Goal: Information Seeking & Learning: Check status

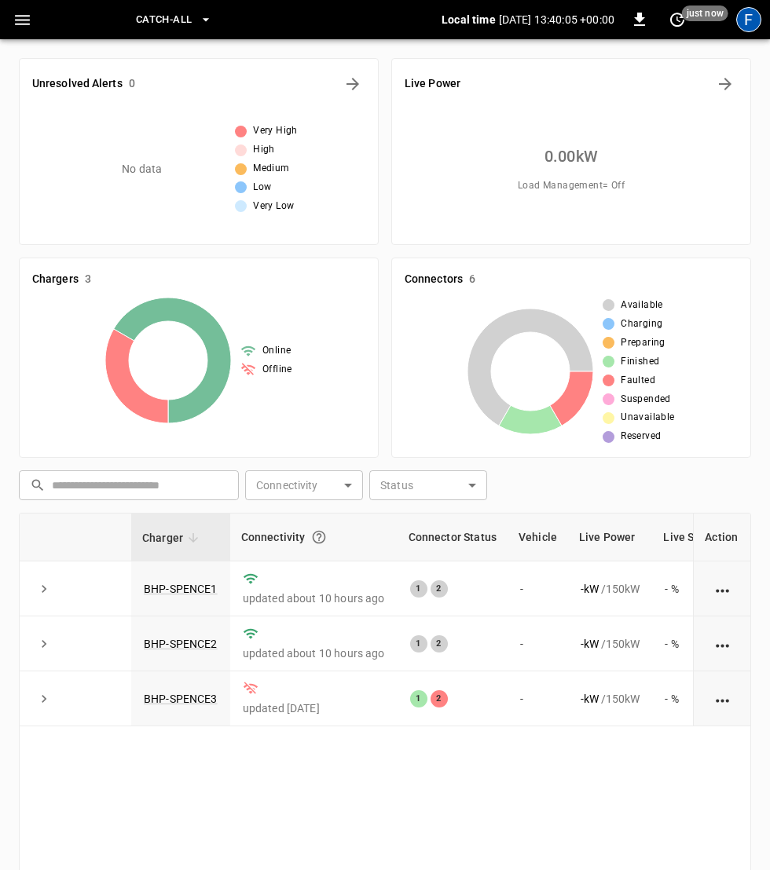
click at [750, 24] on div "F" at bounding box center [748, 19] width 25 height 25
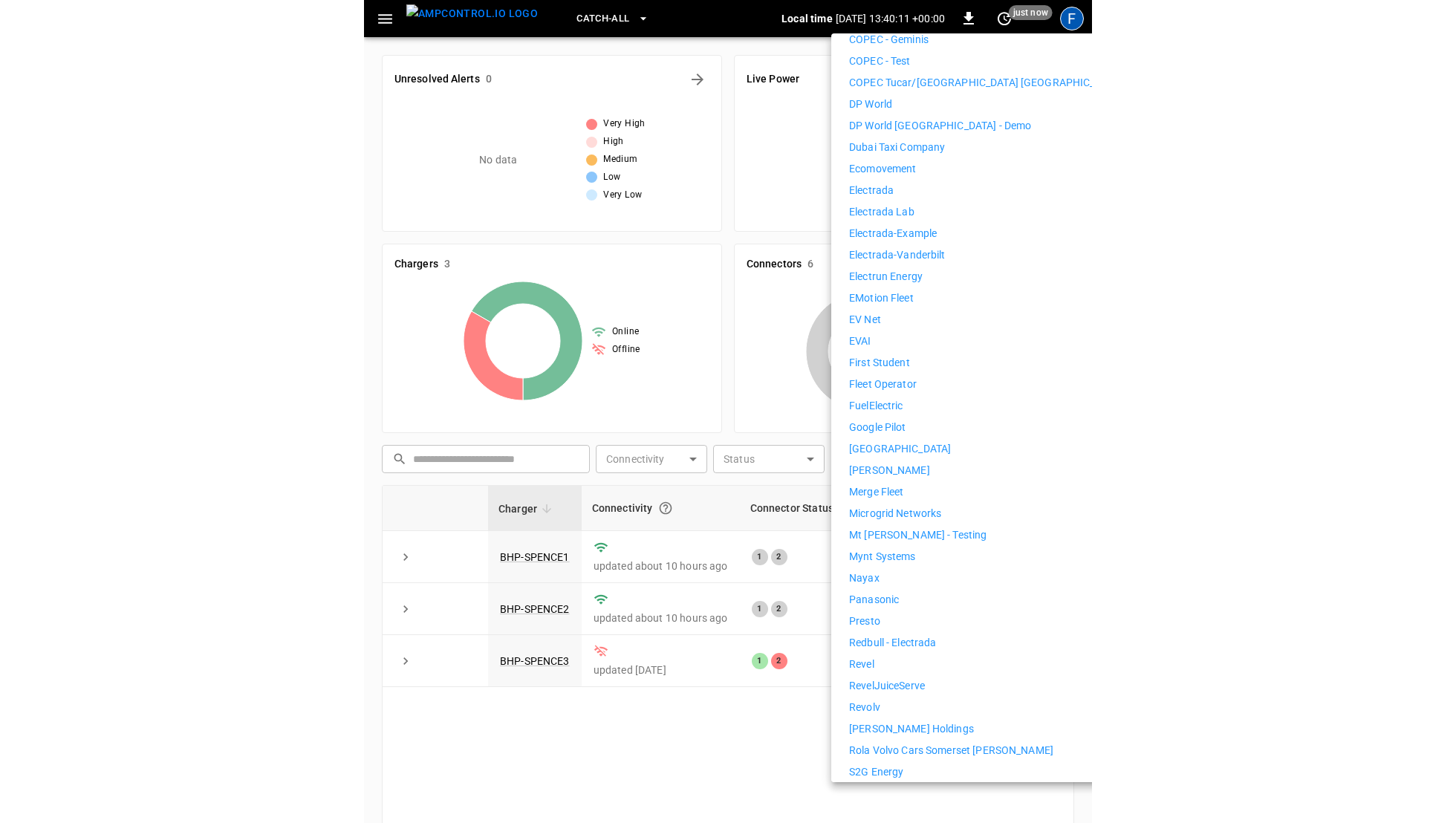
scroll to position [755, 0]
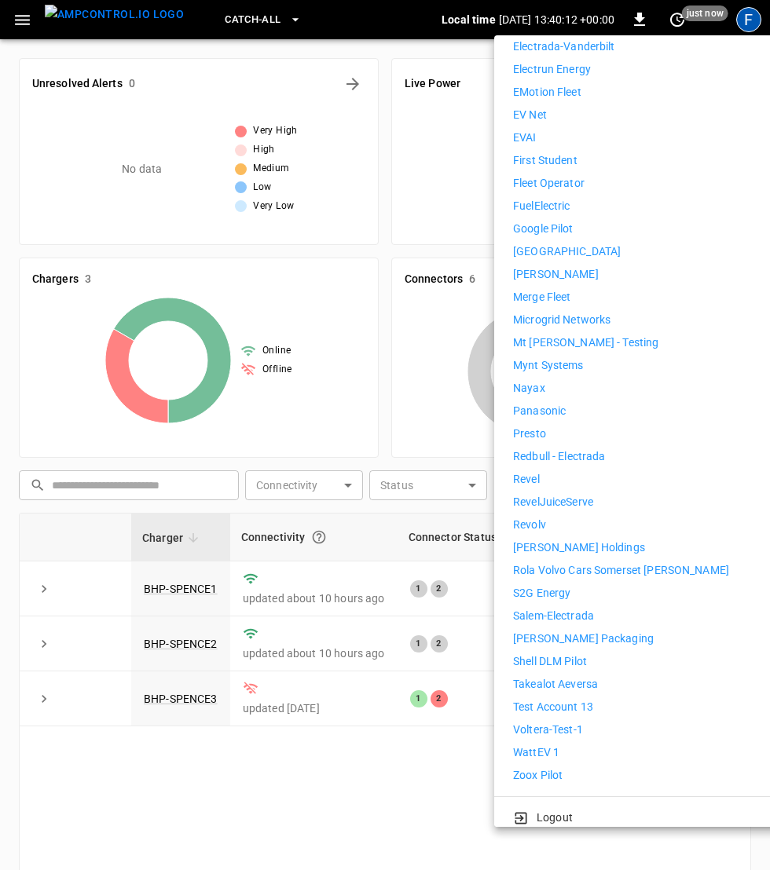
click at [251, 707] on div at bounding box center [385, 435] width 770 height 870
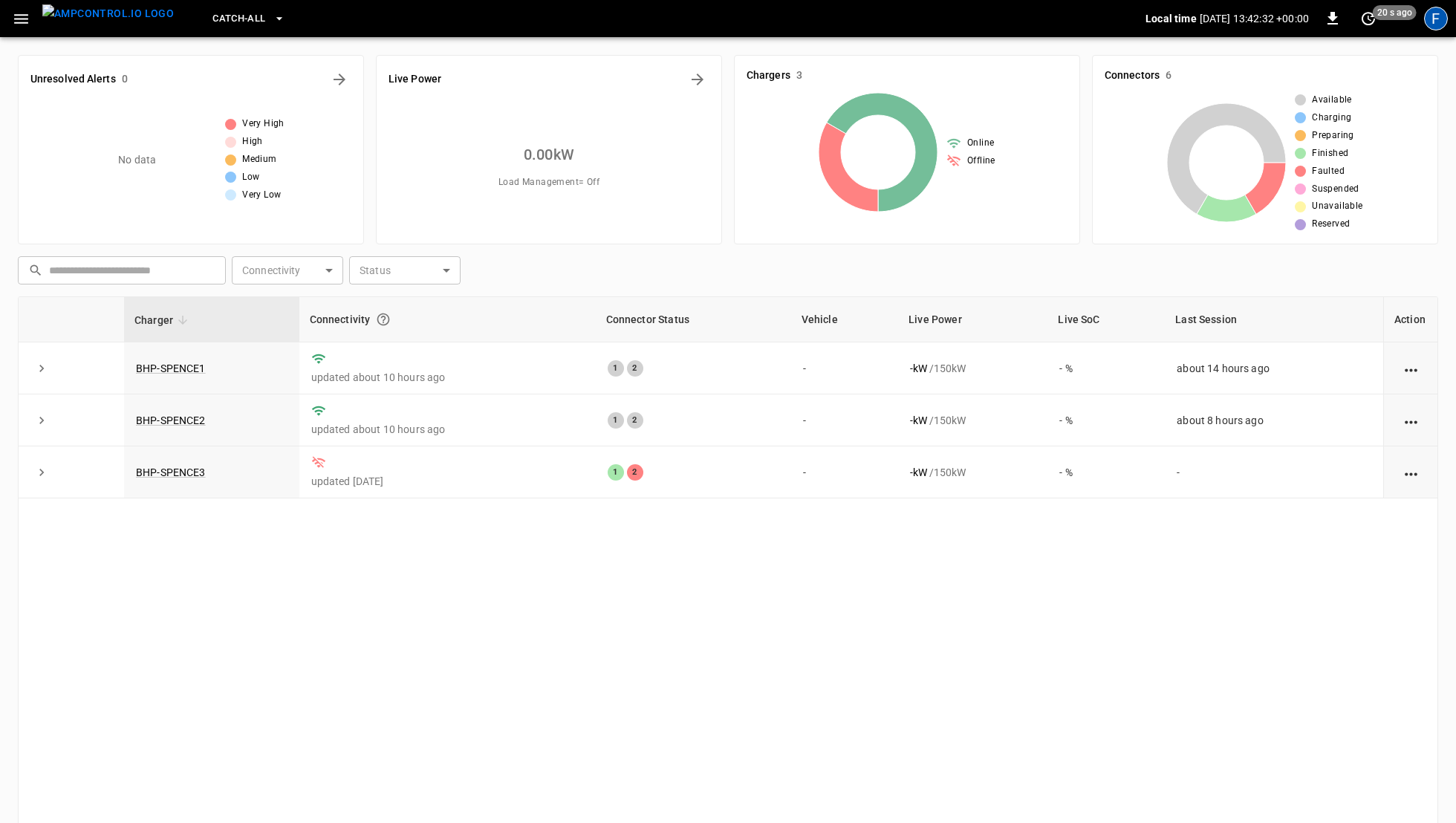
click at [728, 19] on div "F" at bounding box center [1436, 18] width 24 height 24
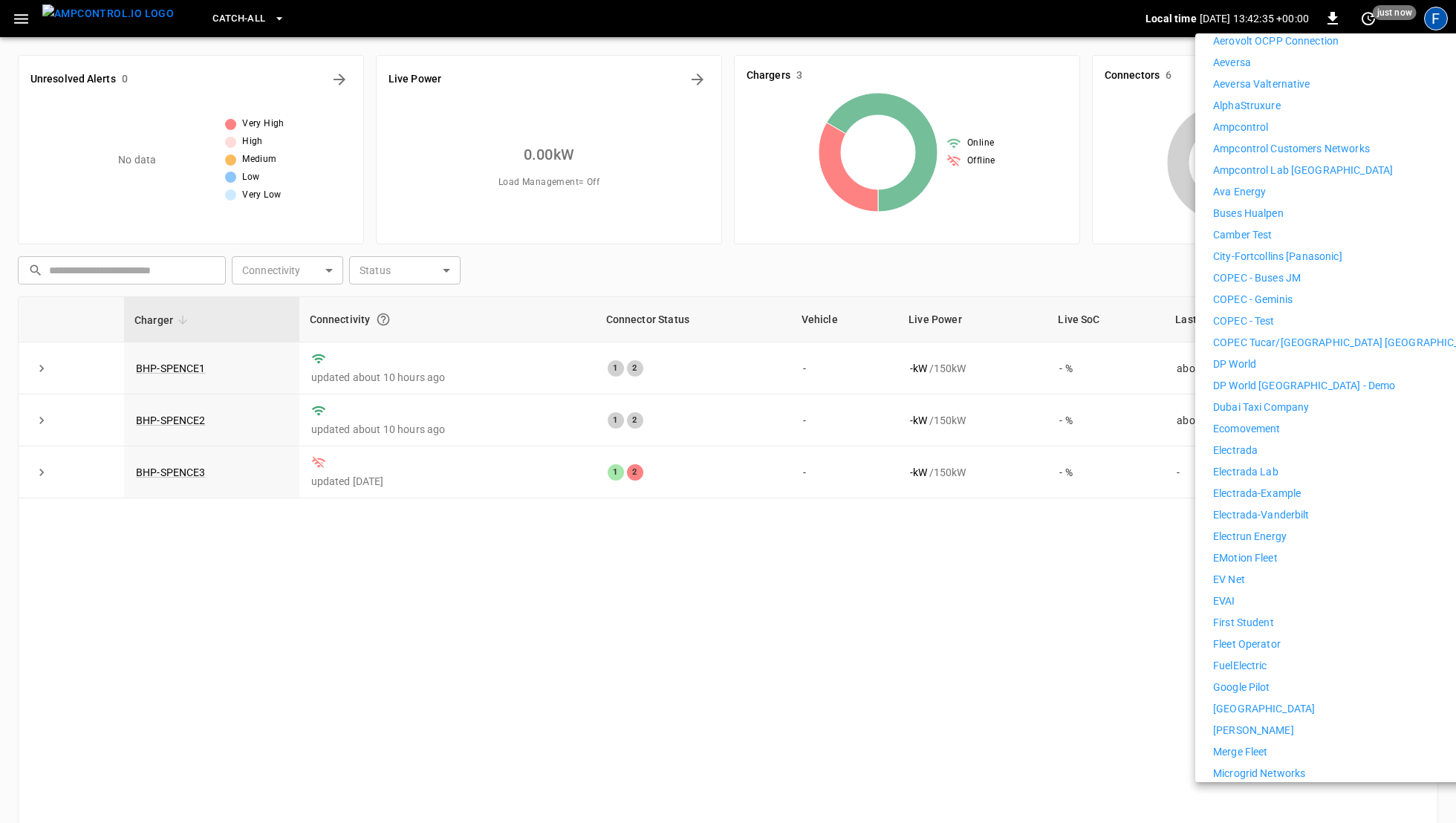
scroll to position [273, 0]
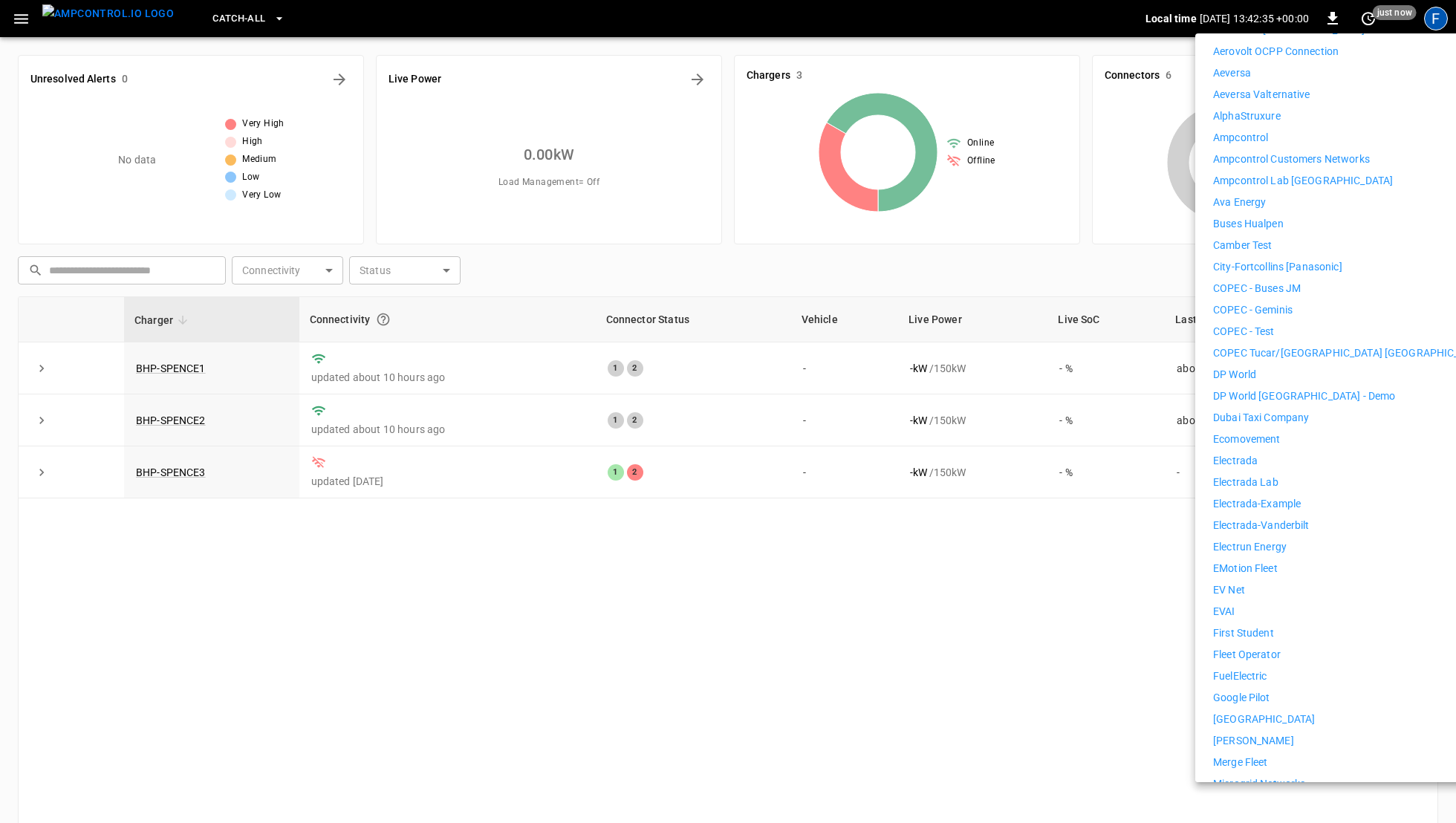
click at [728, 173] on p "Ampcontrol Lab [GEOGRAPHIC_DATA]" at bounding box center [1304, 181] width 180 height 15
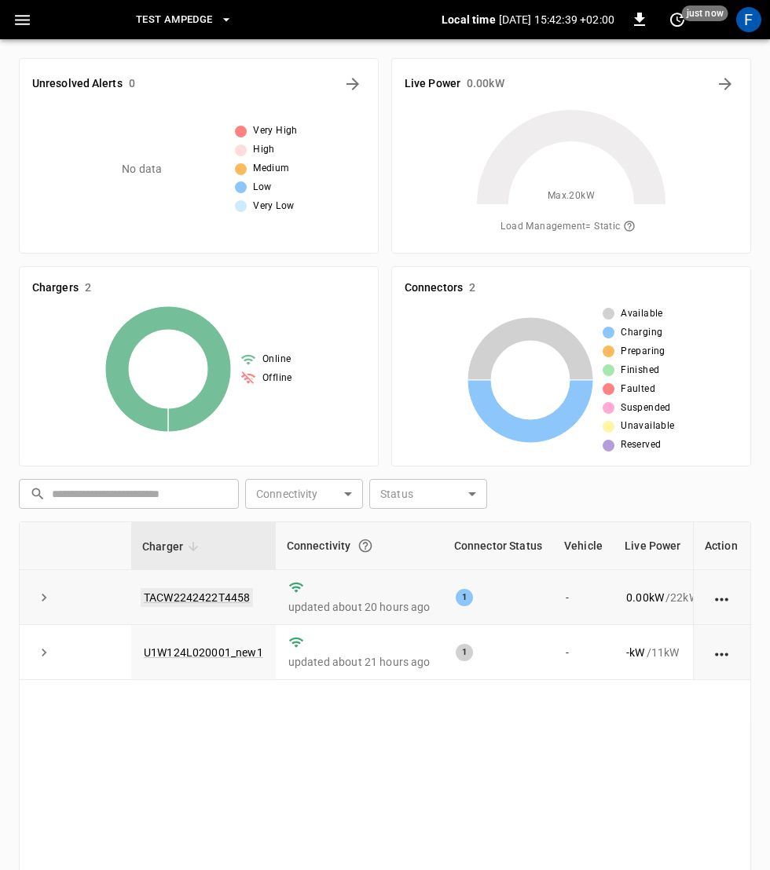
click at [193, 602] on link "TACW2242422T4458" at bounding box center [197, 597] width 112 height 19
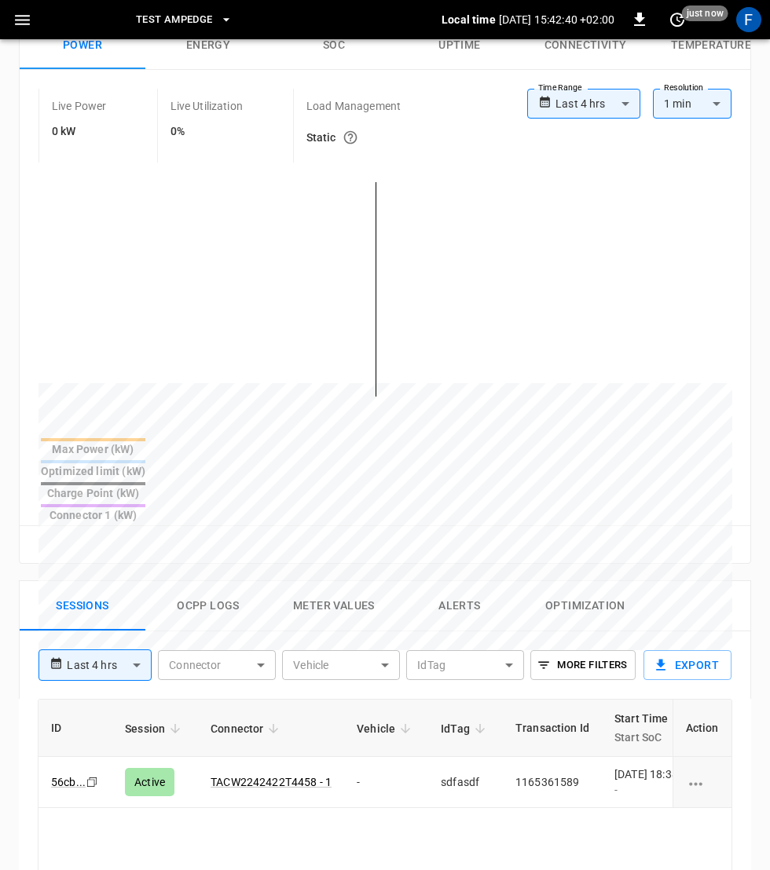
scroll to position [382, 0]
click at [222, 580] on button "Ocpp logs" at bounding box center [208, 605] width 126 height 50
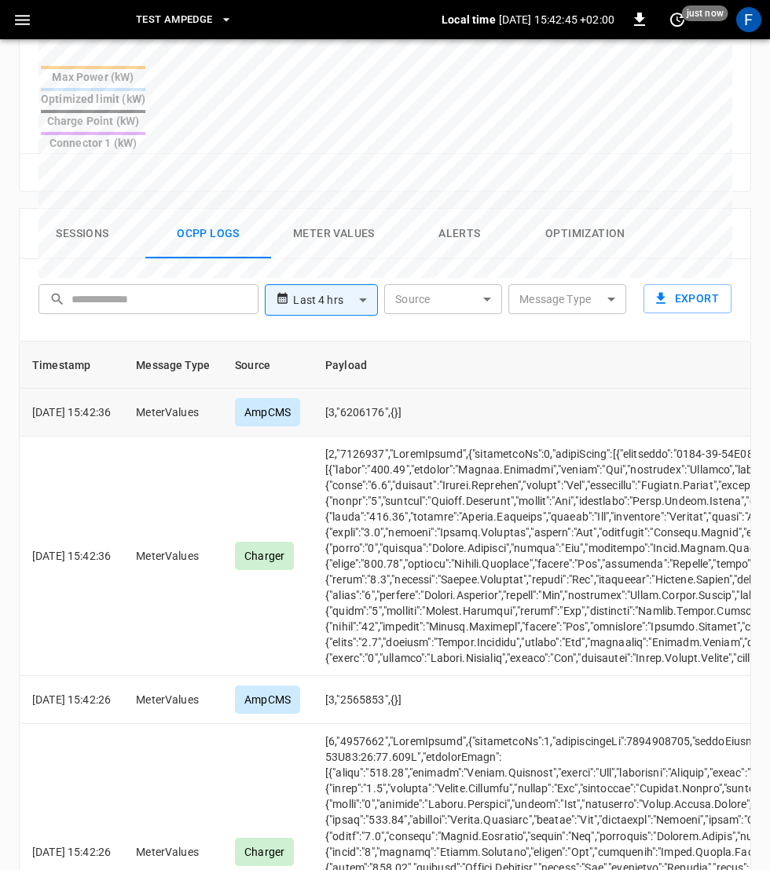
scroll to position [0, 0]
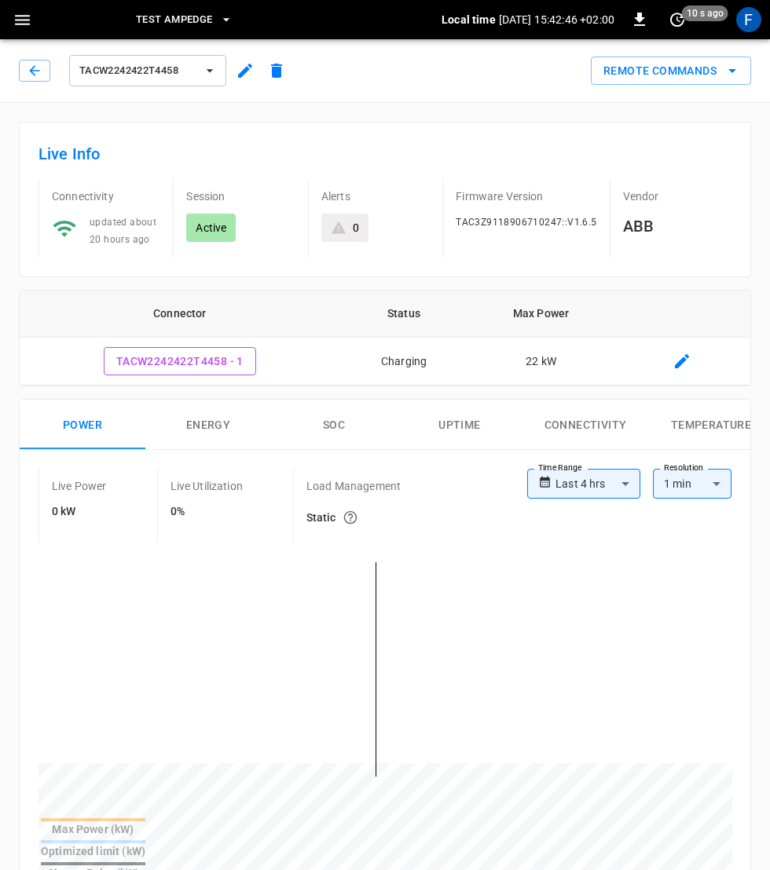
click at [28, 81] on div "TACW2242422T4458" at bounding box center [155, 71] width 273 height 38
click at [32, 67] on icon "button" at bounding box center [35, 71] width 16 height 16
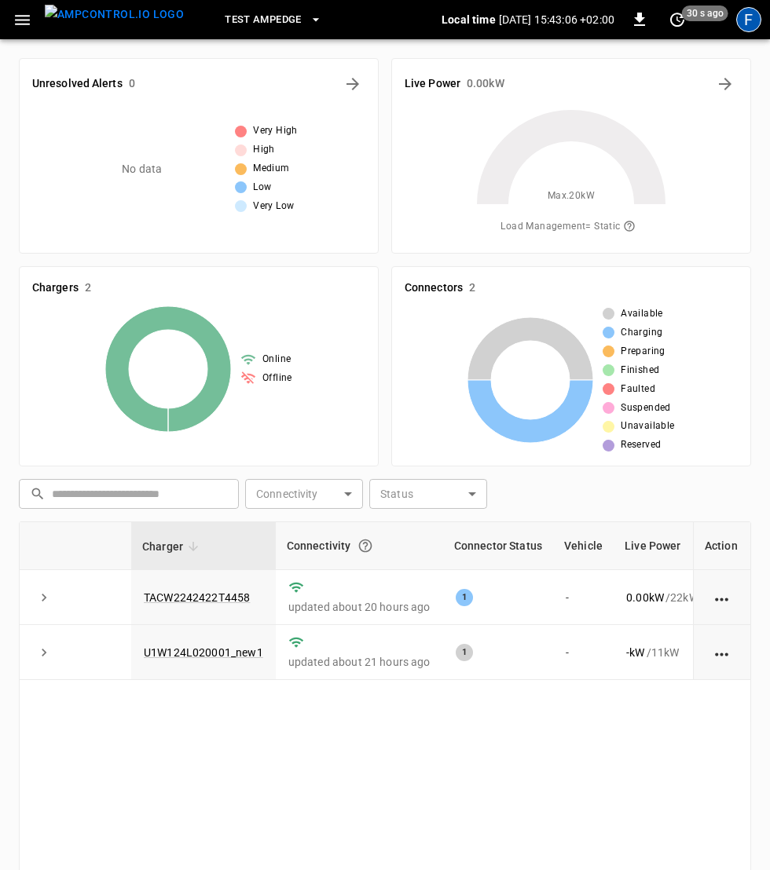
click at [746, 17] on div "F" at bounding box center [748, 19] width 25 height 25
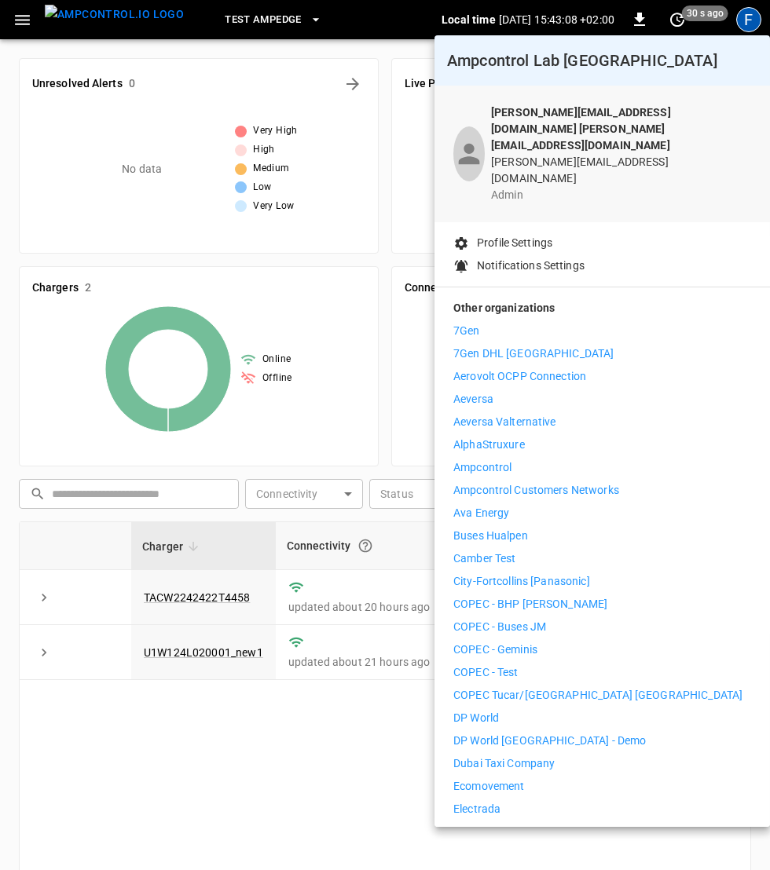
click at [521, 459] on li "Ampcontrol" at bounding box center [602, 467] width 298 height 16
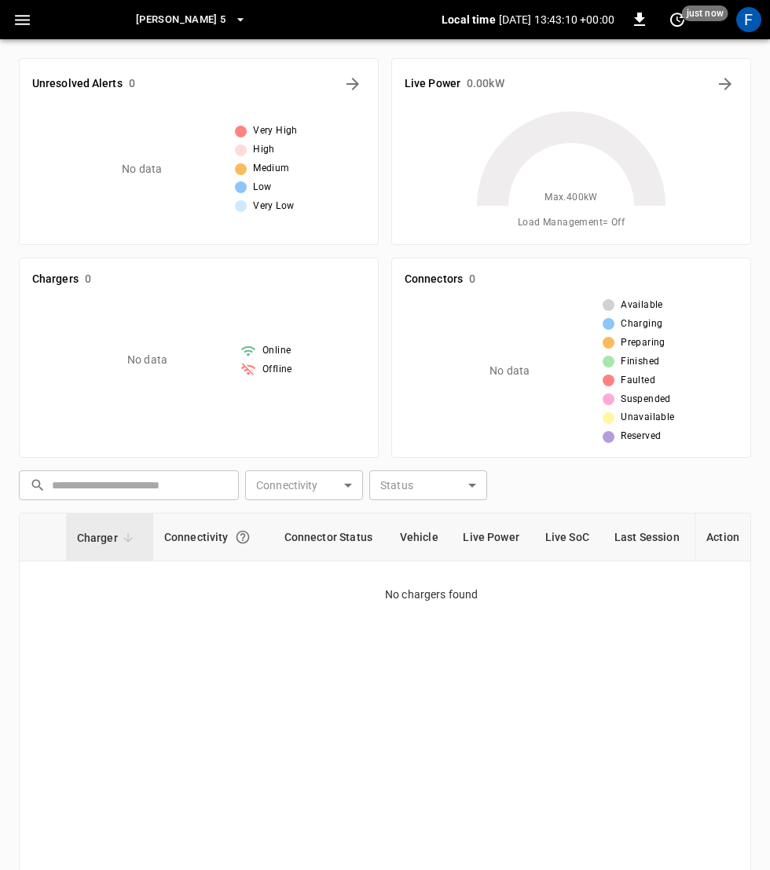
click at [27, 27] on icon "button" at bounding box center [23, 20] width 20 height 20
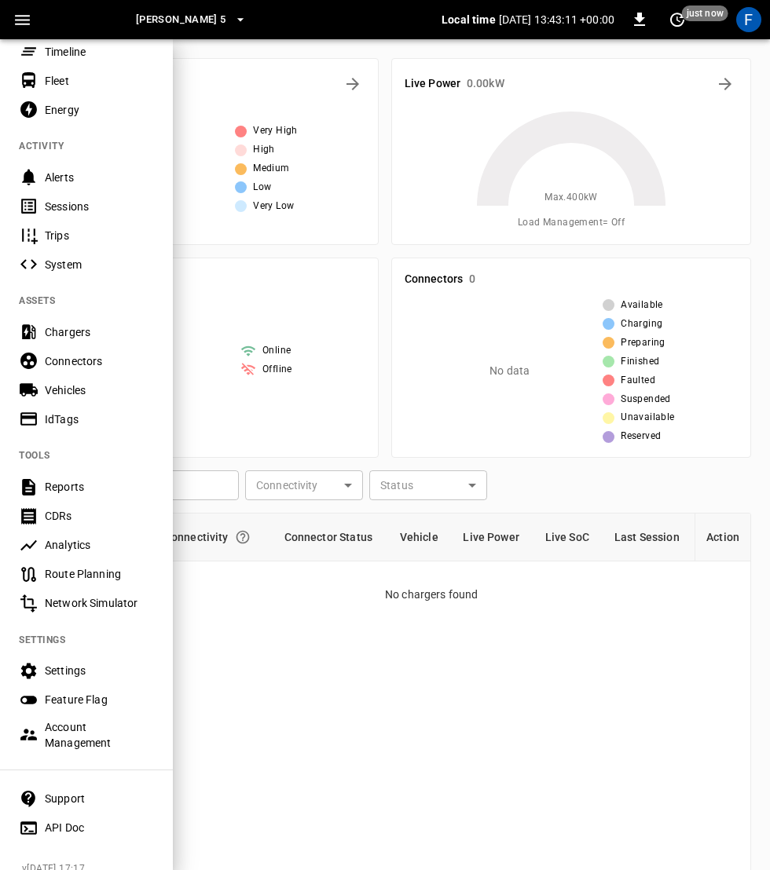
scroll to position [126, 0]
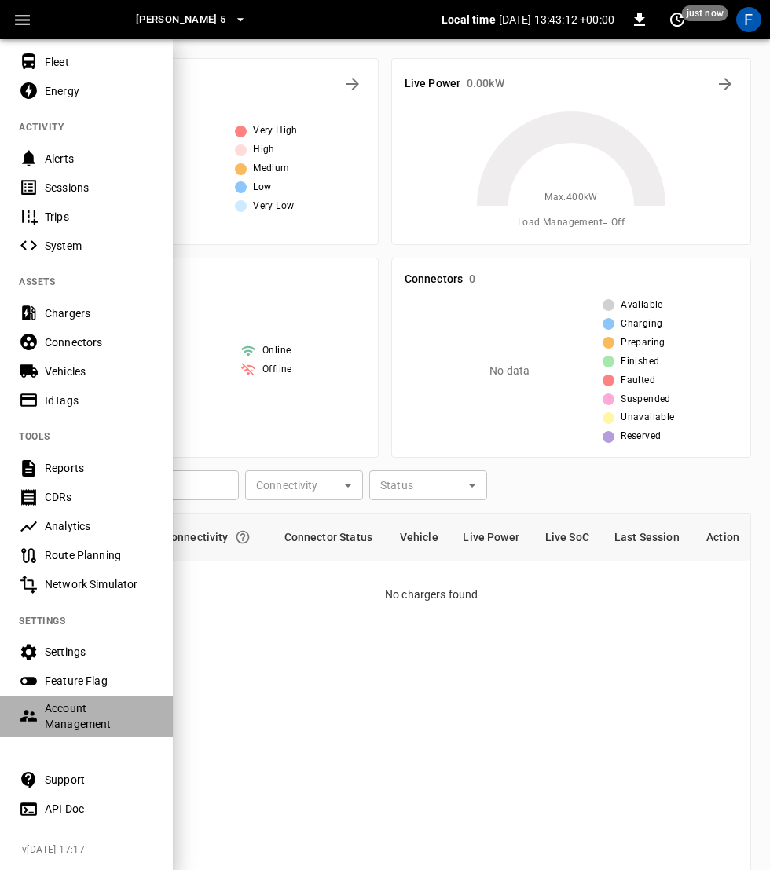
click at [56, 717] on div "Account Management" at bounding box center [99, 716] width 109 height 31
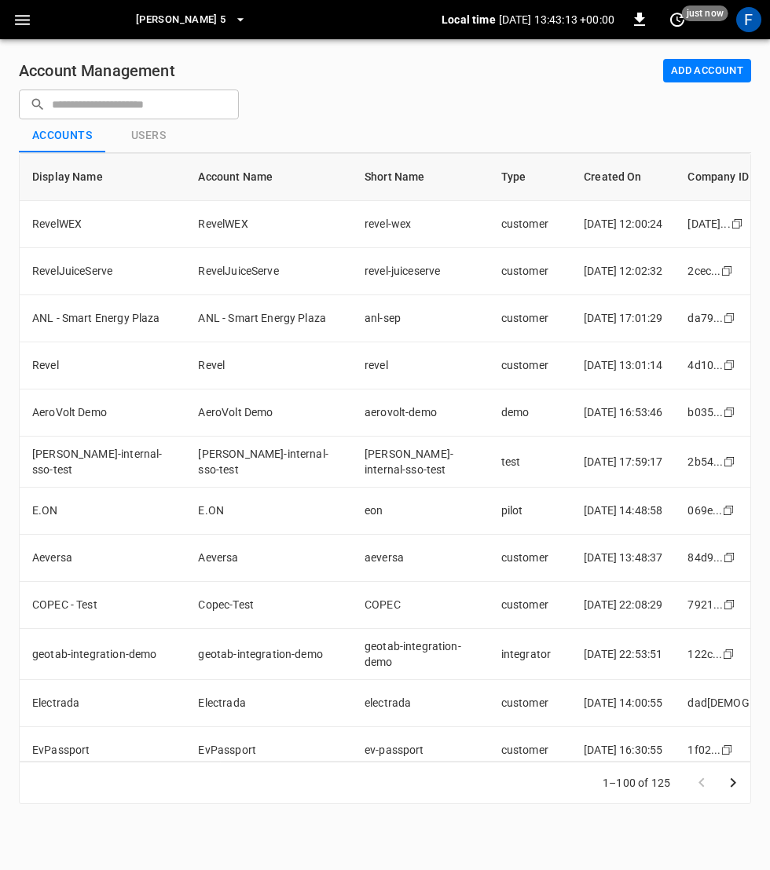
click at [146, 100] on input "text" at bounding box center [140, 104] width 176 height 29
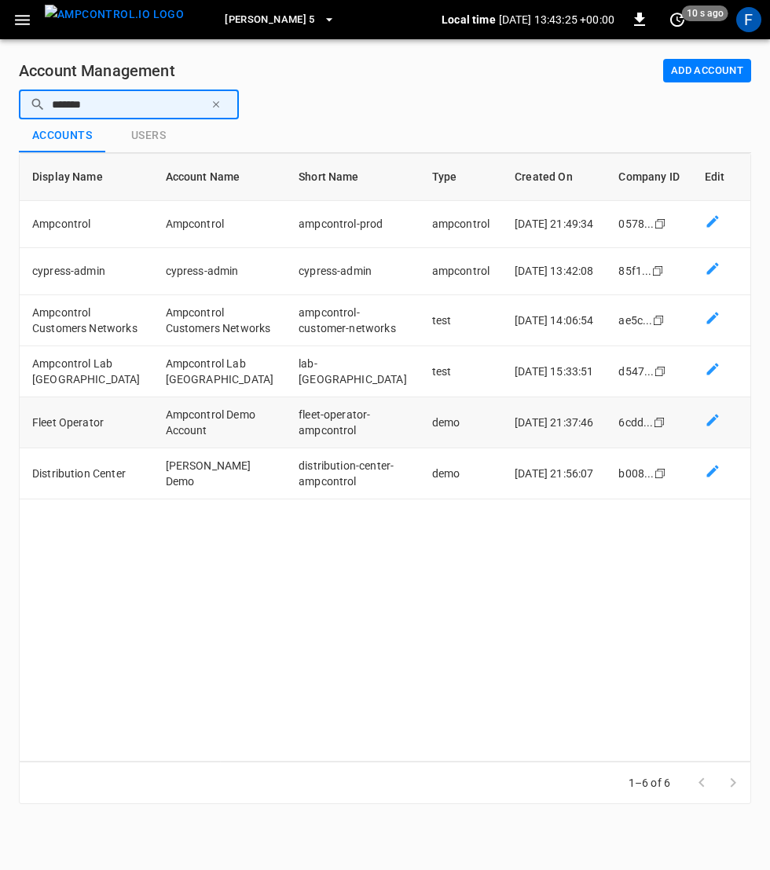
type input "*******"
click at [193, 445] on td "Ampcontrol Demo Account" at bounding box center [220, 422] width 134 height 51
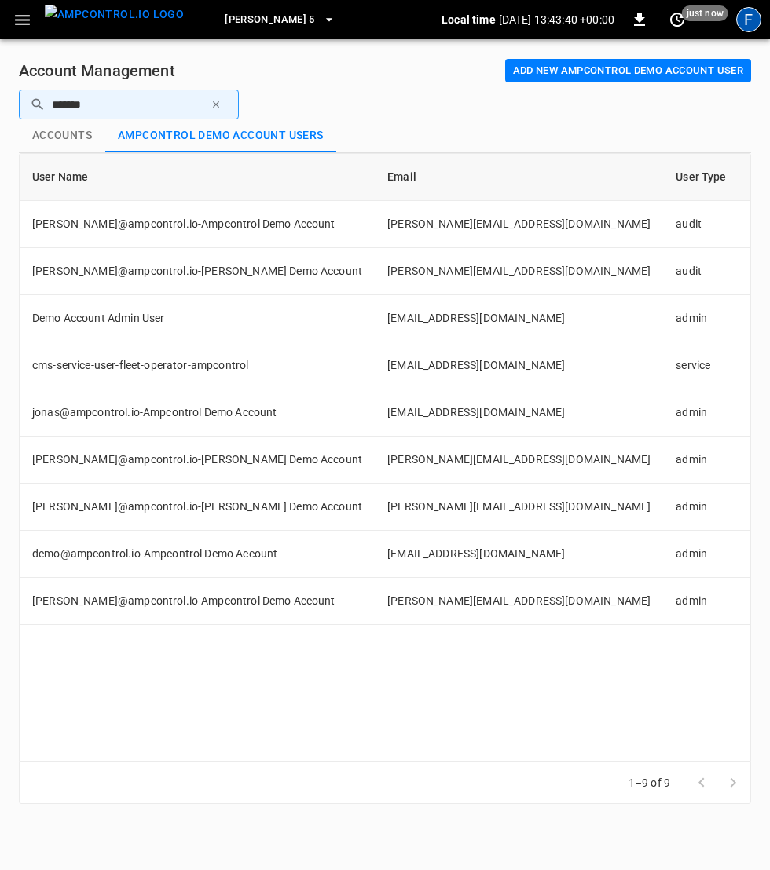
click at [743, 20] on div "F" at bounding box center [748, 19] width 25 height 25
click at [743, 20] on div at bounding box center [385, 435] width 770 height 870
click at [750, 25] on div "F" at bounding box center [748, 19] width 25 height 25
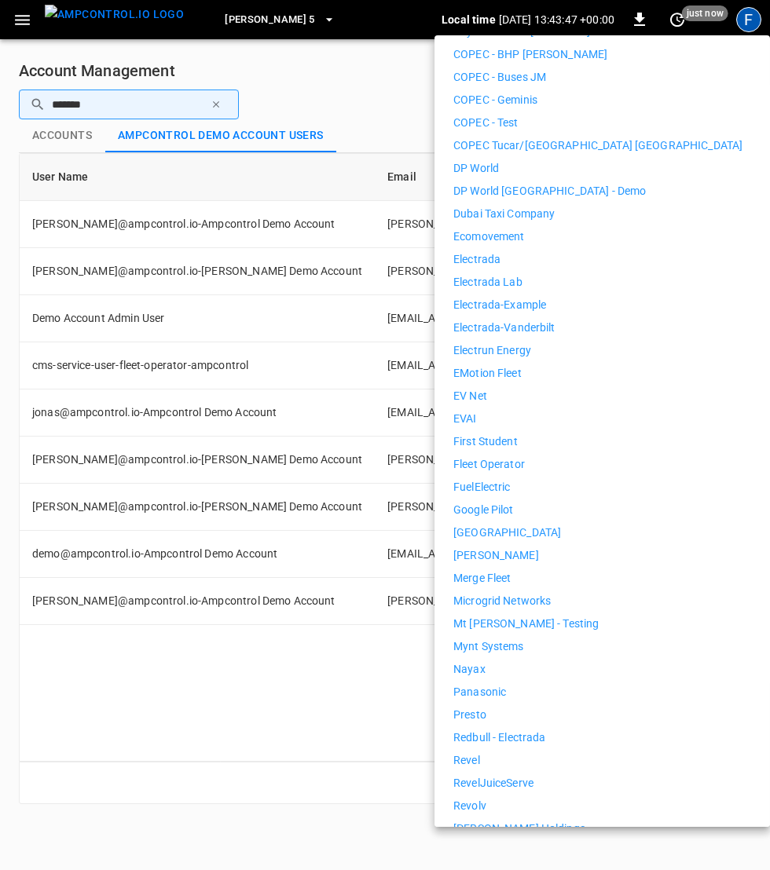
scroll to position [556, 0]
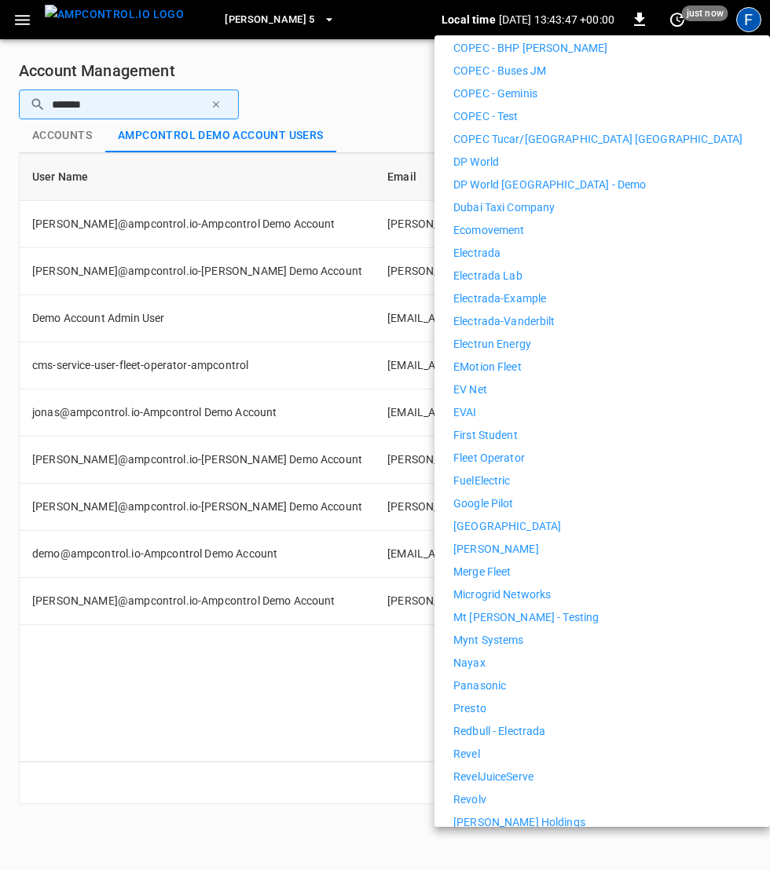
click at [212, 507] on div at bounding box center [385, 435] width 770 height 870
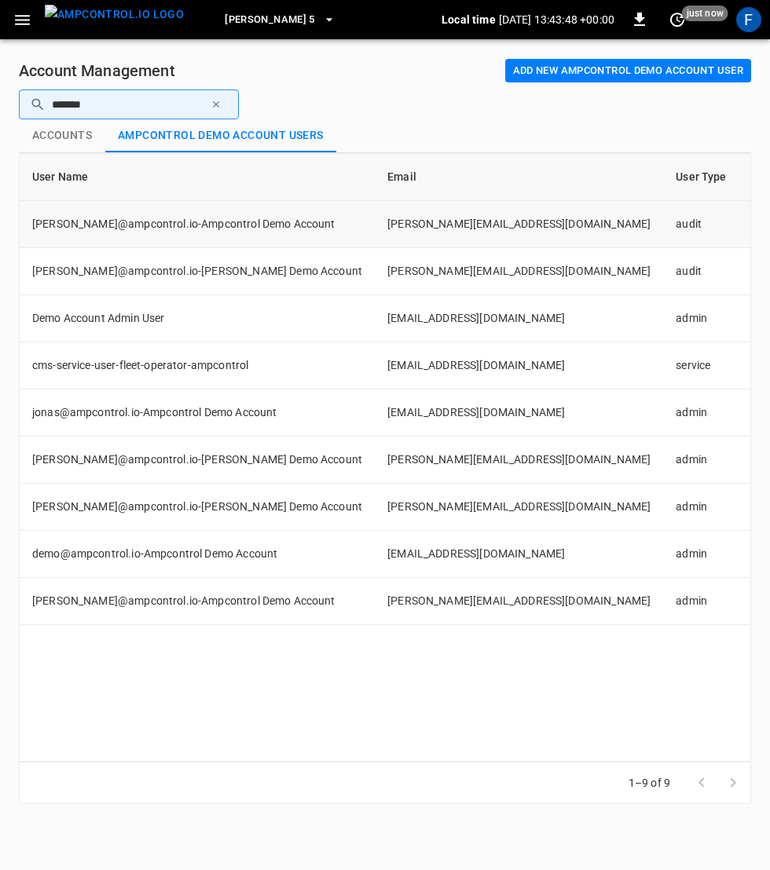
click at [375, 230] on td "[PERSON_NAME][EMAIL_ADDRESS][DOMAIN_NAME]" at bounding box center [519, 224] width 288 height 47
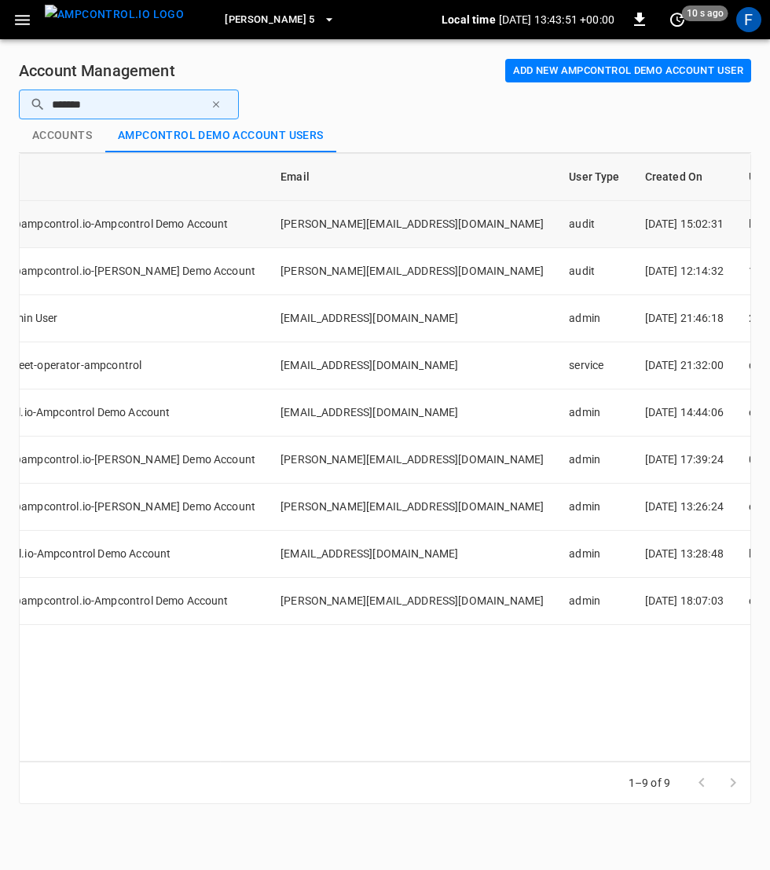
scroll to position [0, 0]
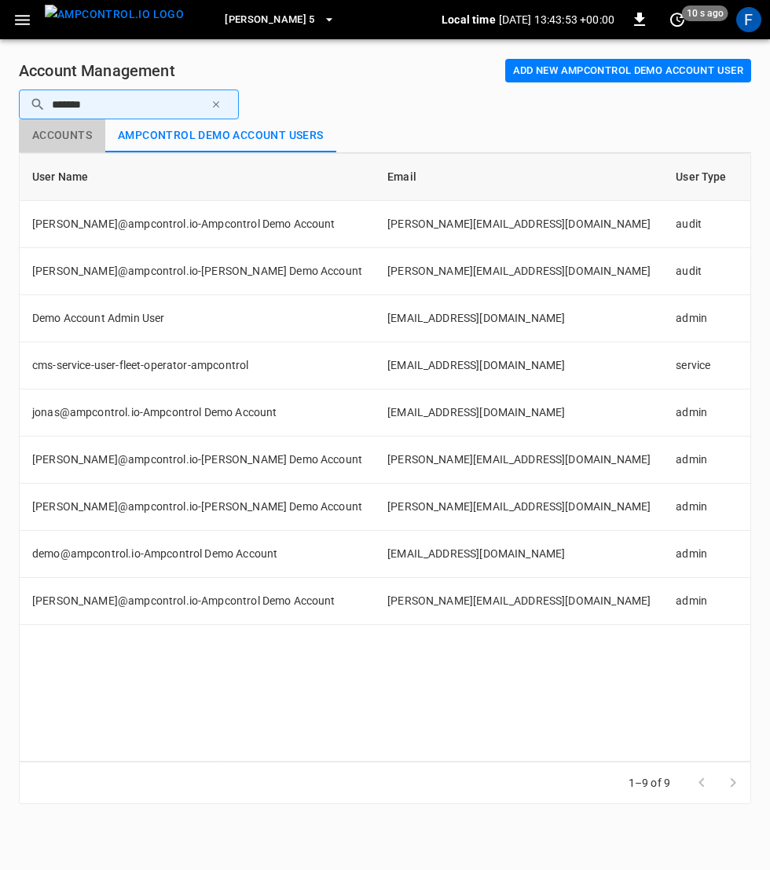
click at [72, 142] on button "Accounts" at bounding box center [62, 135] width 86 height 33
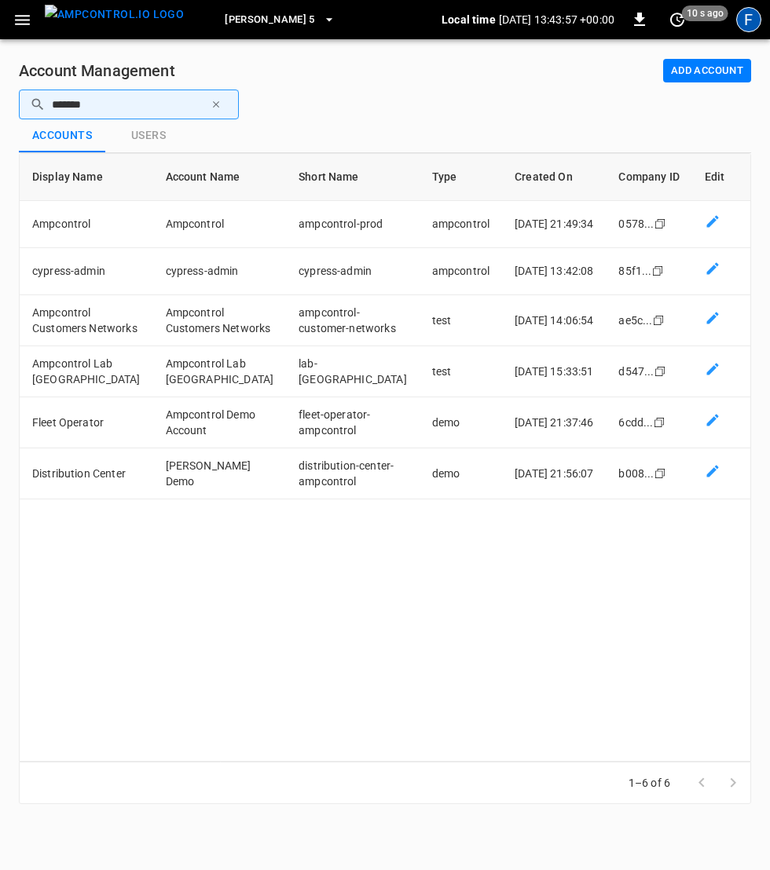
click at [756, 27] on div "F" at bounding box center [748, 19] width 25 height 25
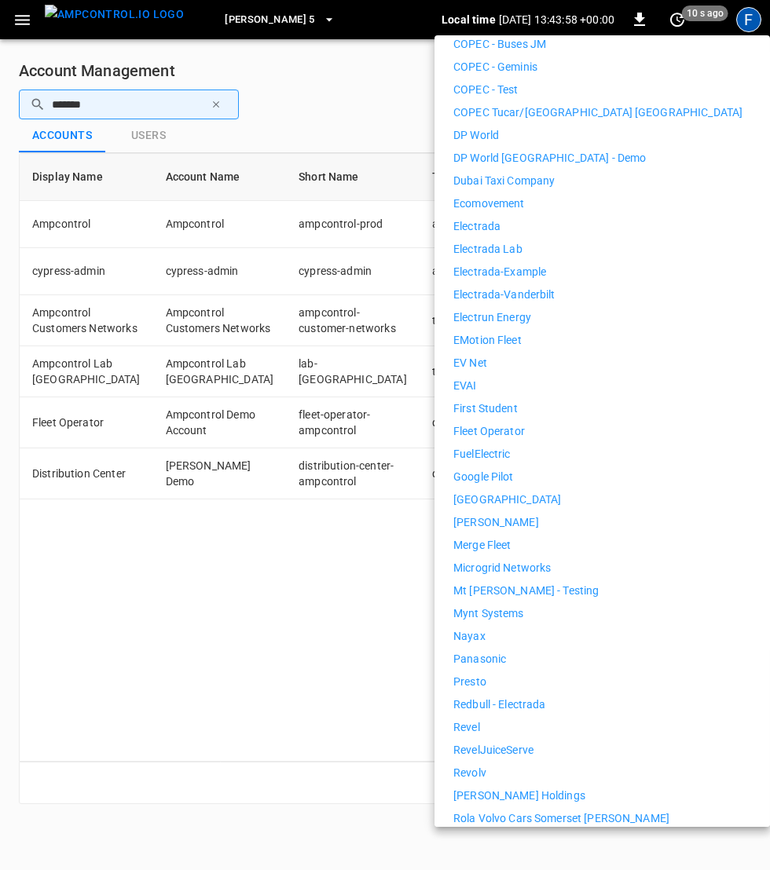
scroll to position [588, 0]
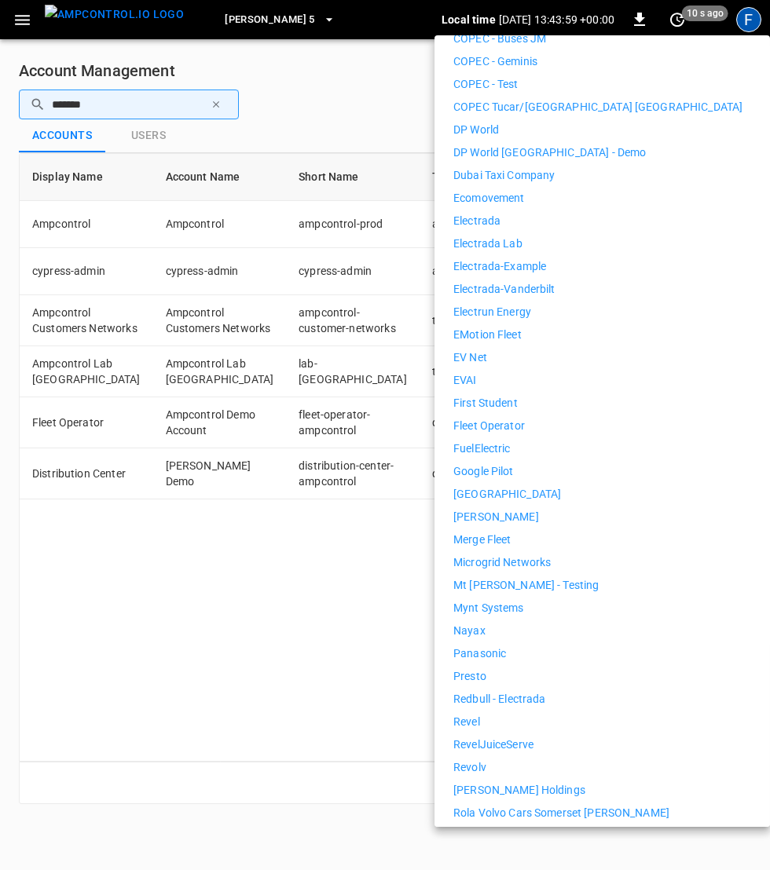
click at [539, 418] on li "Fleet Operator" at bounding box center [602, 426] width 298 height 16
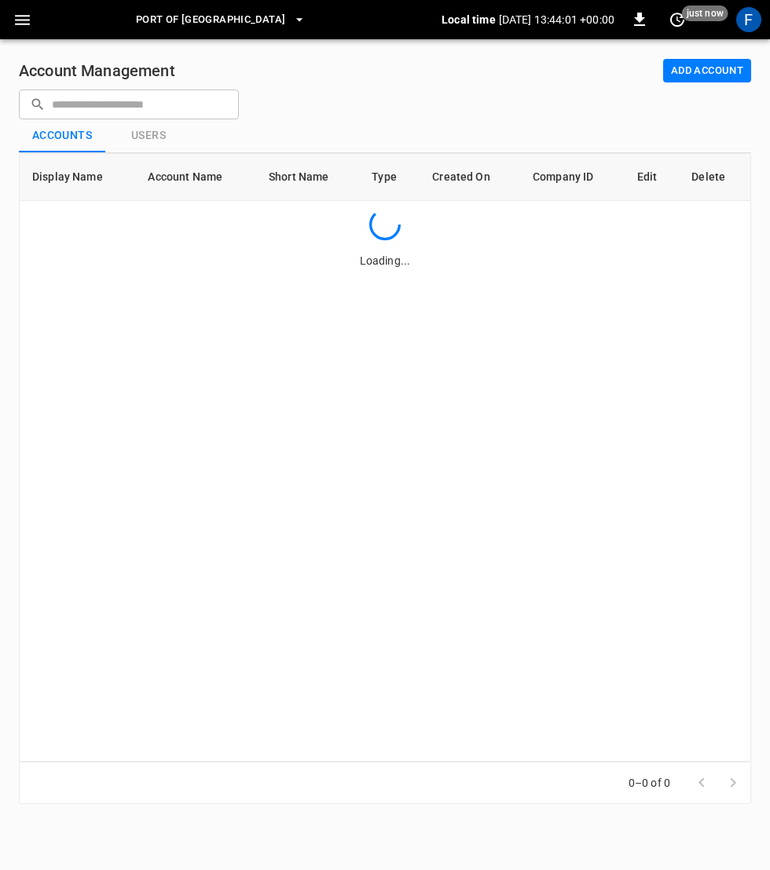
click at [70, 13] on img "menu" at bounding box center [70, 20] width 0 height 30
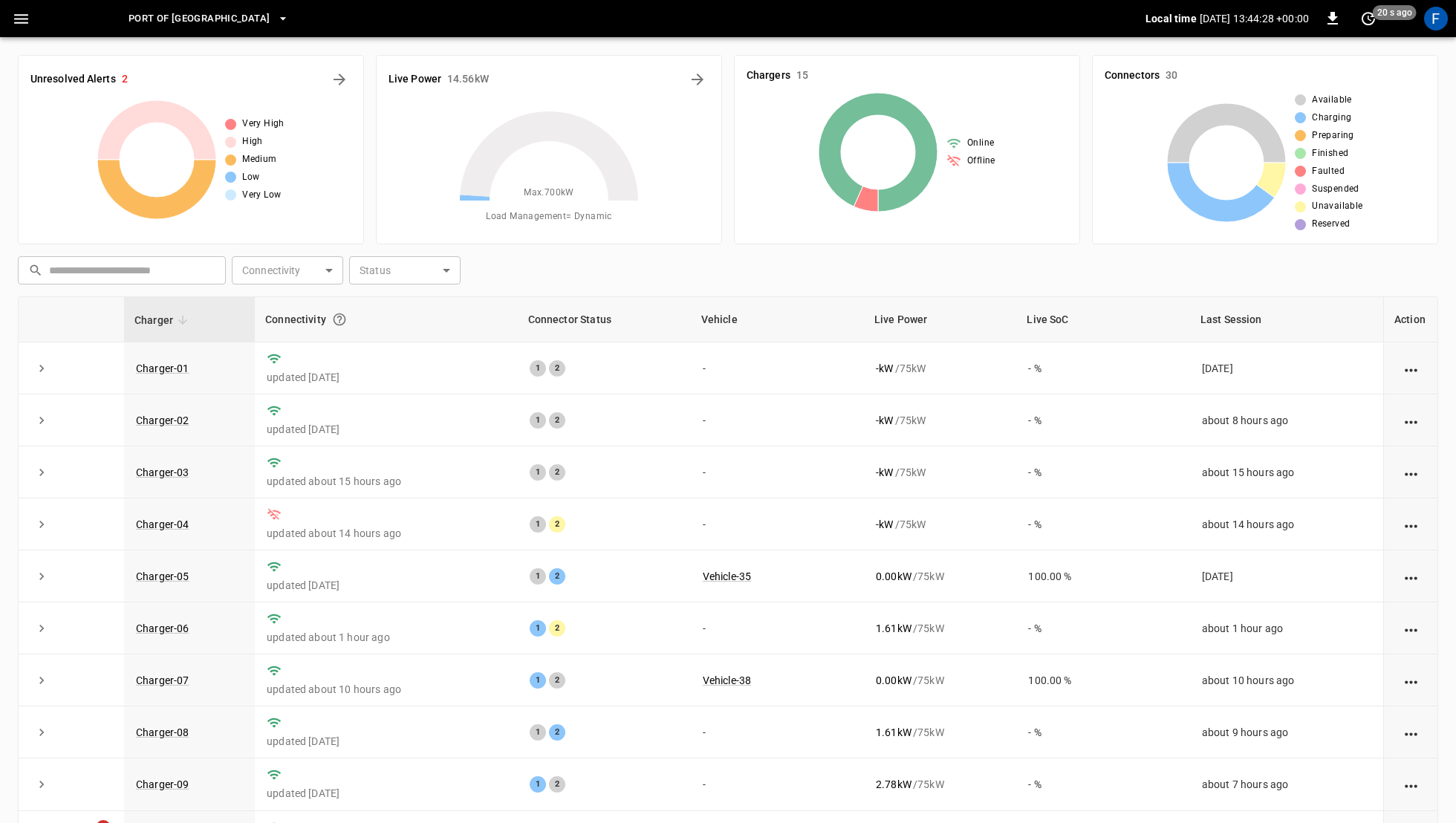
click at [221, 25] on span "Port of Long Beach" at bounding box center [199, 19] width 141 height 17
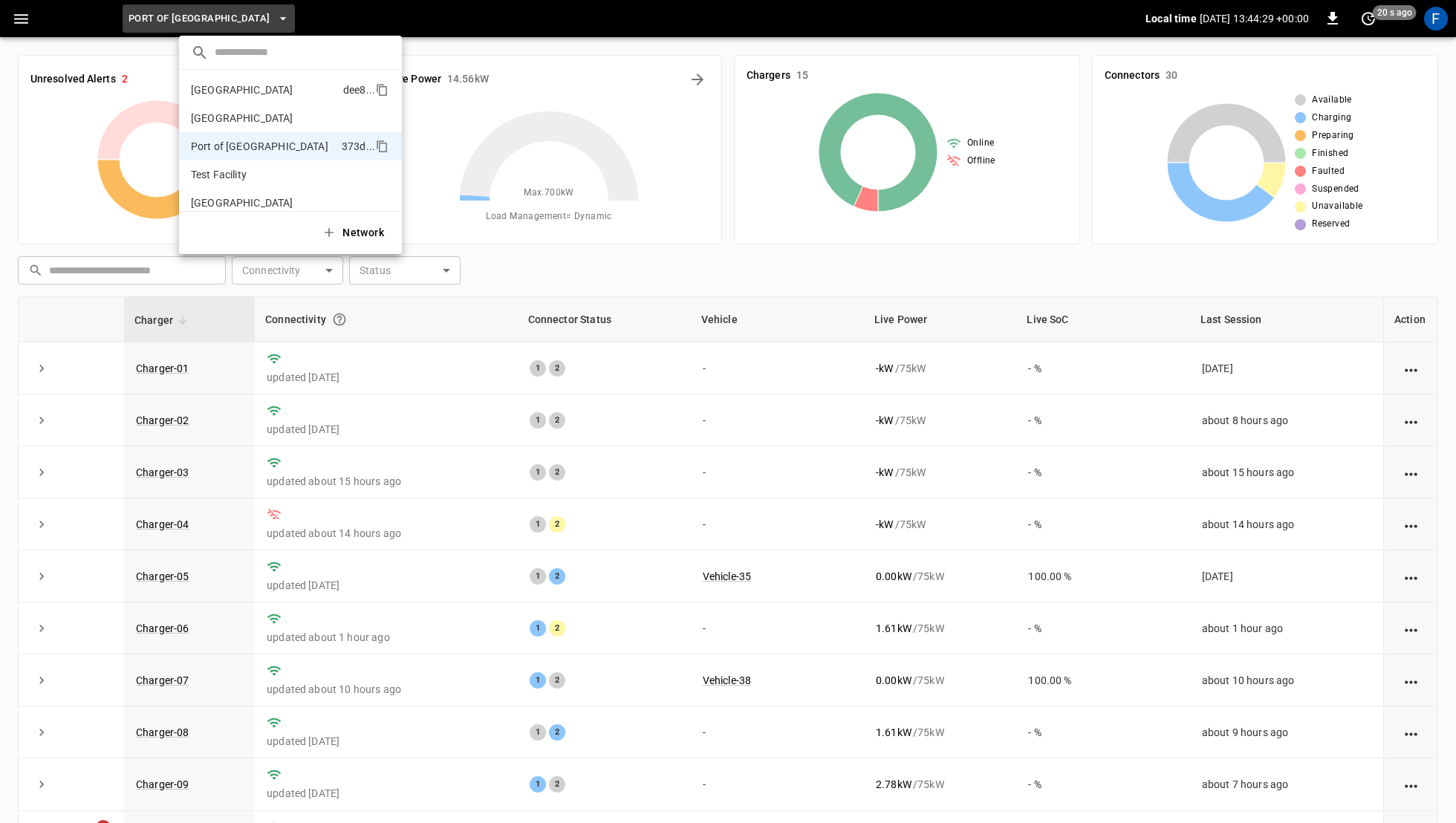
scroll to position [12, 0]
click at [248, 161] on p "Test Facility" at bounding box center [263, 163] width 145 height 15
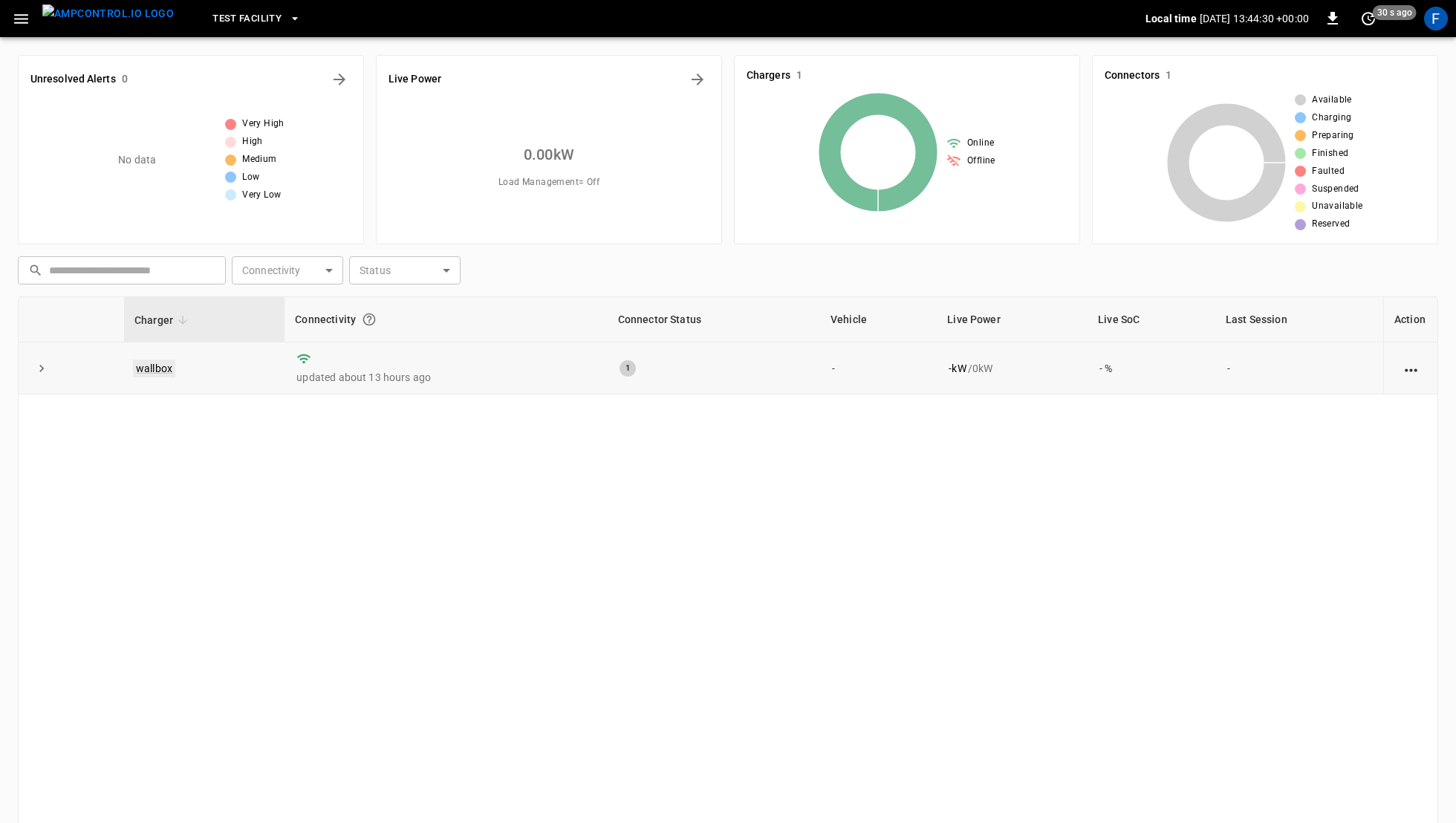
click at [158, 369] on link "wallbox" at bounding box center [154, 368] width 43 height 18
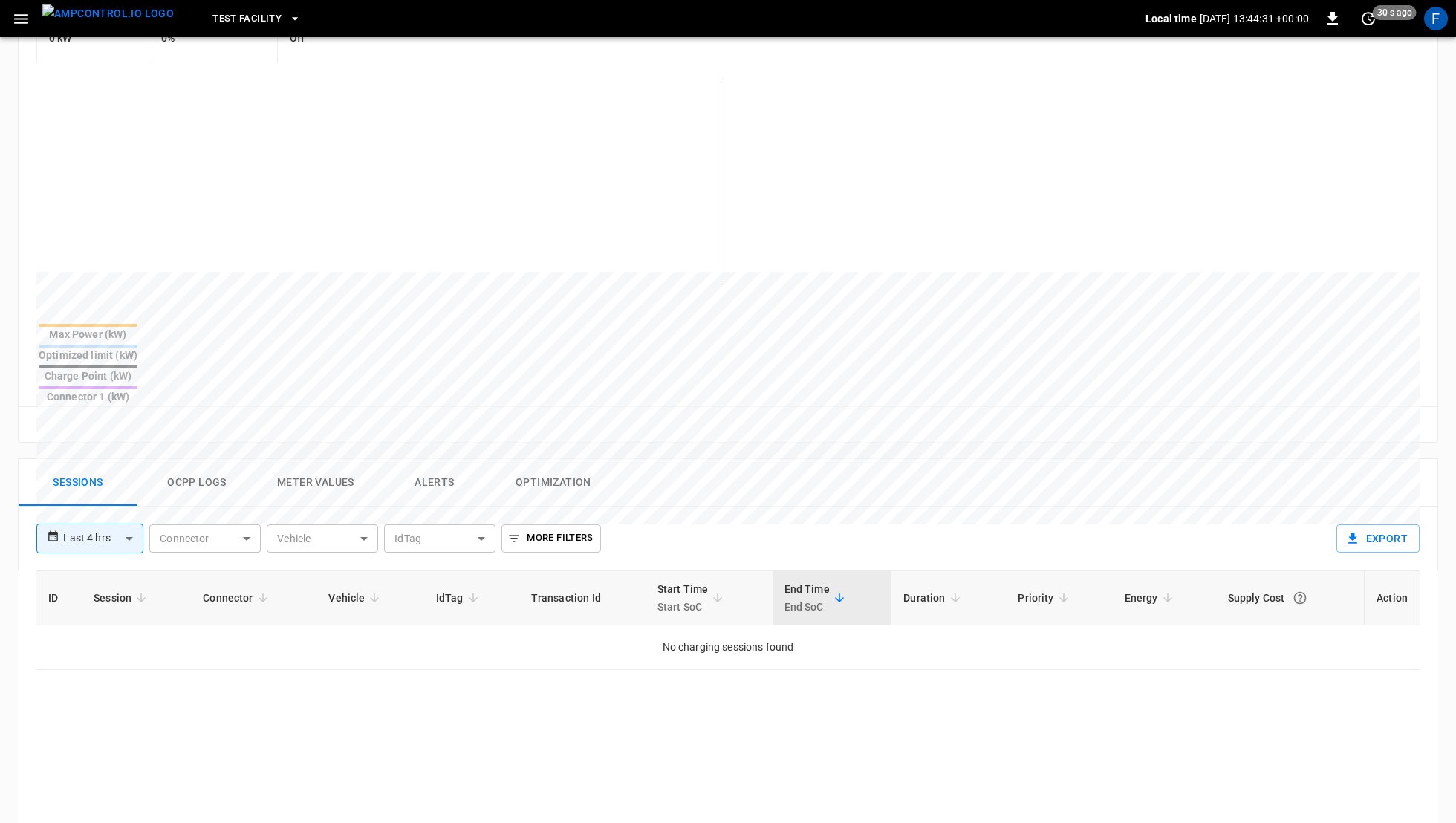
scroll to position [449, 0]
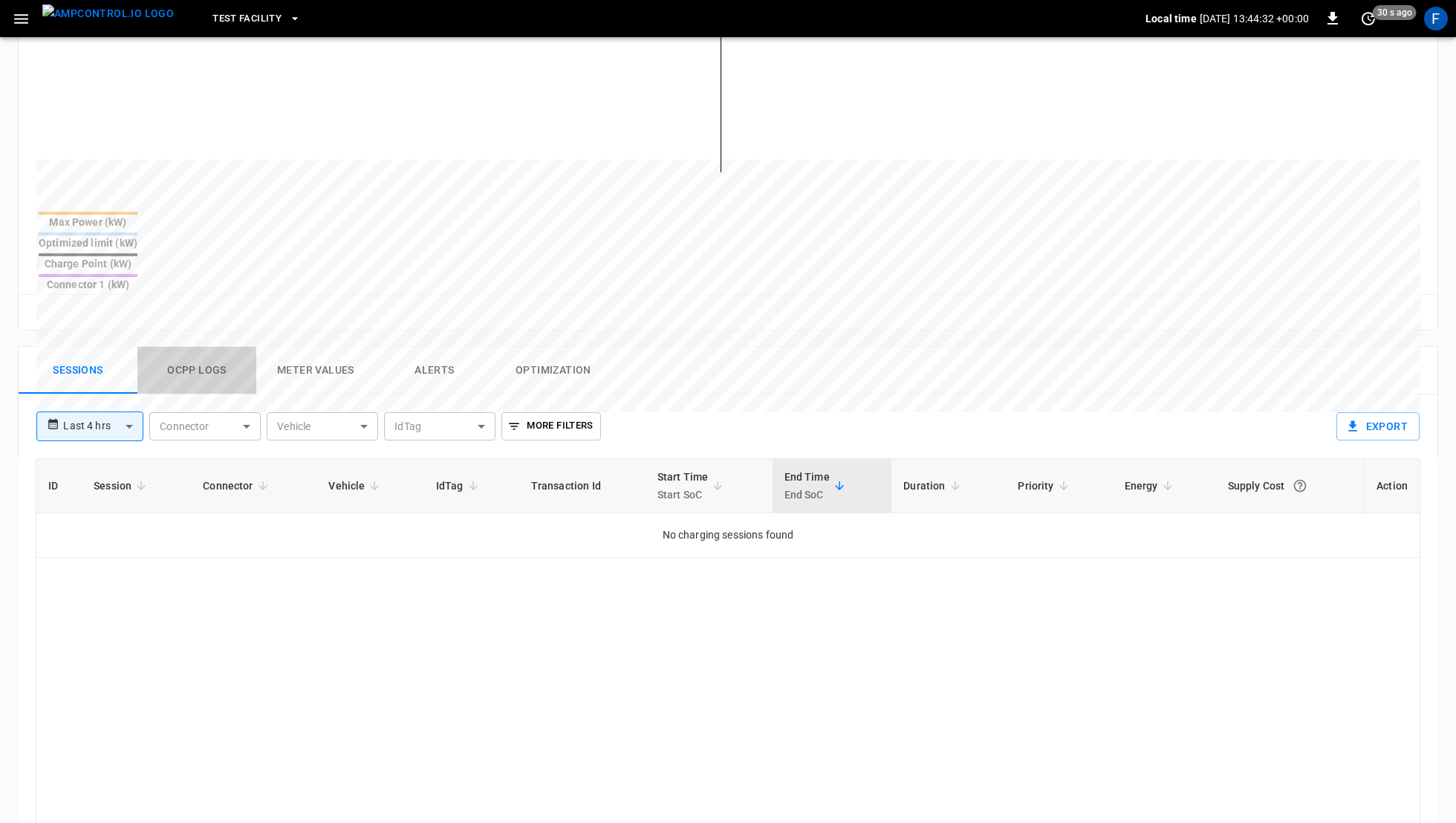
click at [210, 347] on button "Ocpp logs" at bounding box center [197, 371] width 119 height 47
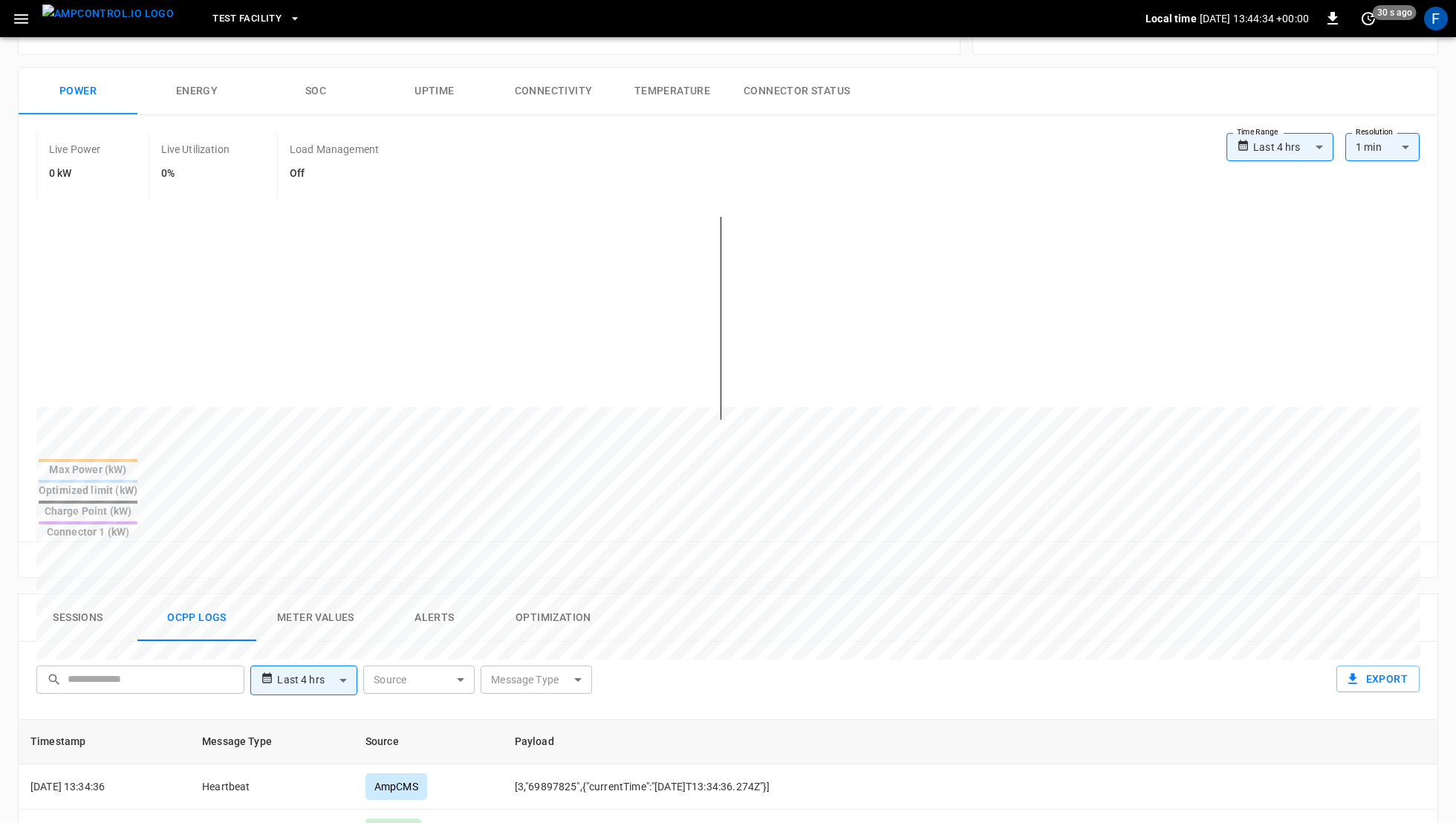
scroll to position [0, 0]
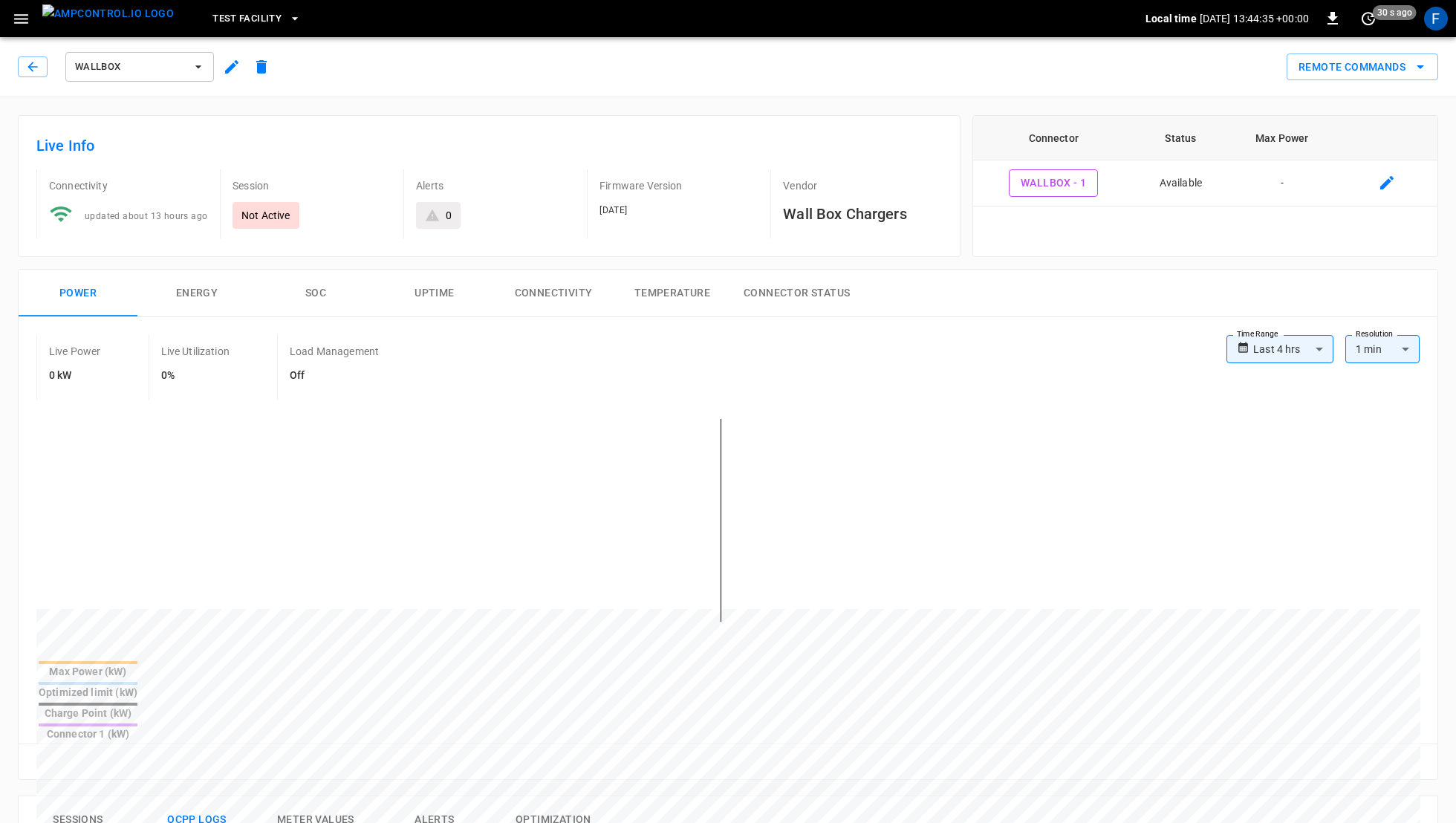
click at [728, 31] on div "F" at bounding box center [1436, 19] width 28 height 28
click at [728, 26] on div "F" at bounding box center [1436, 18] width 24 height 24
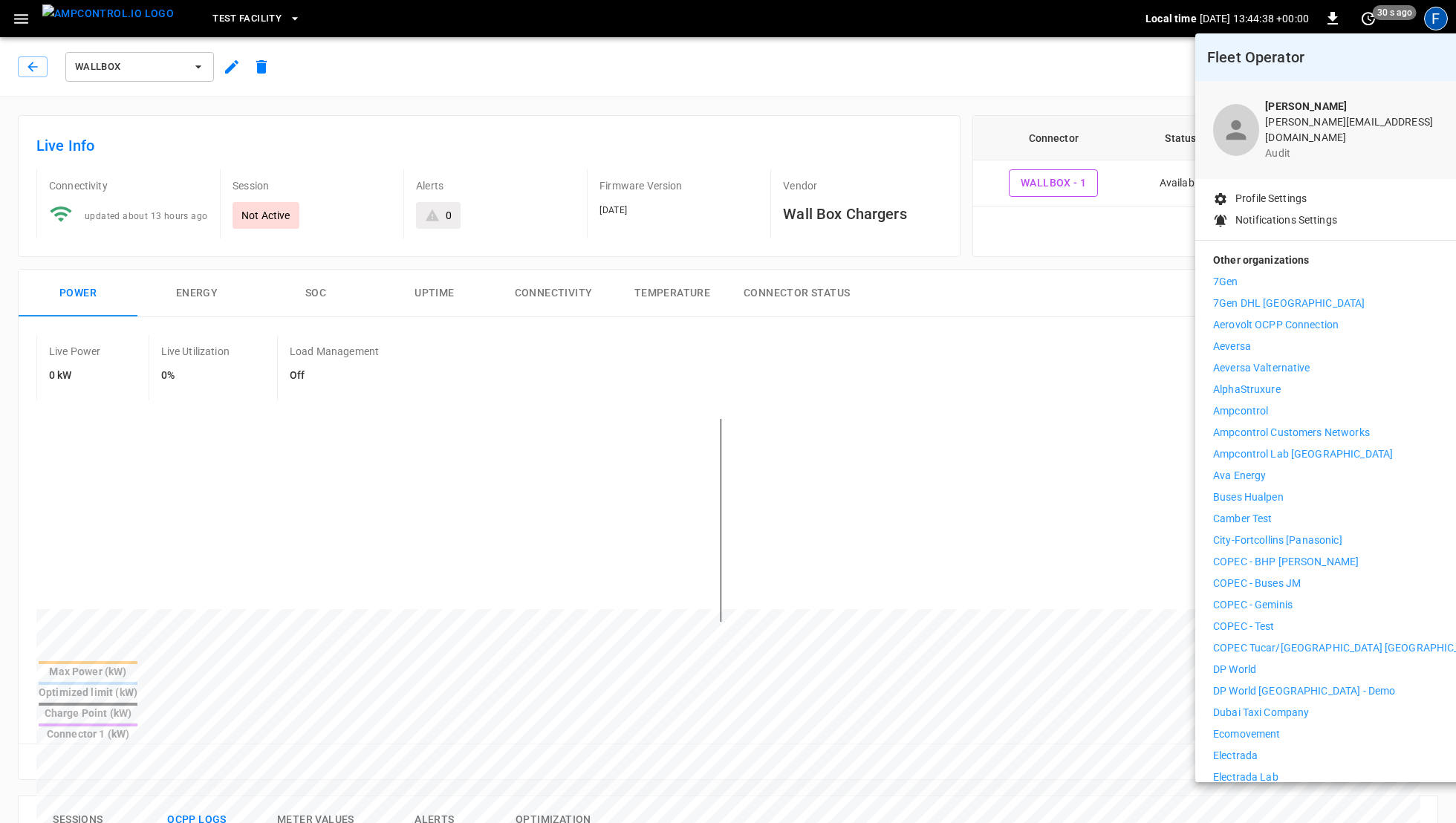
click at [728, 447] on p "Ampcontrol Lab [GEOGRAPHIC_DATA]" at bounding box center [1304, 454] width 180 height 15
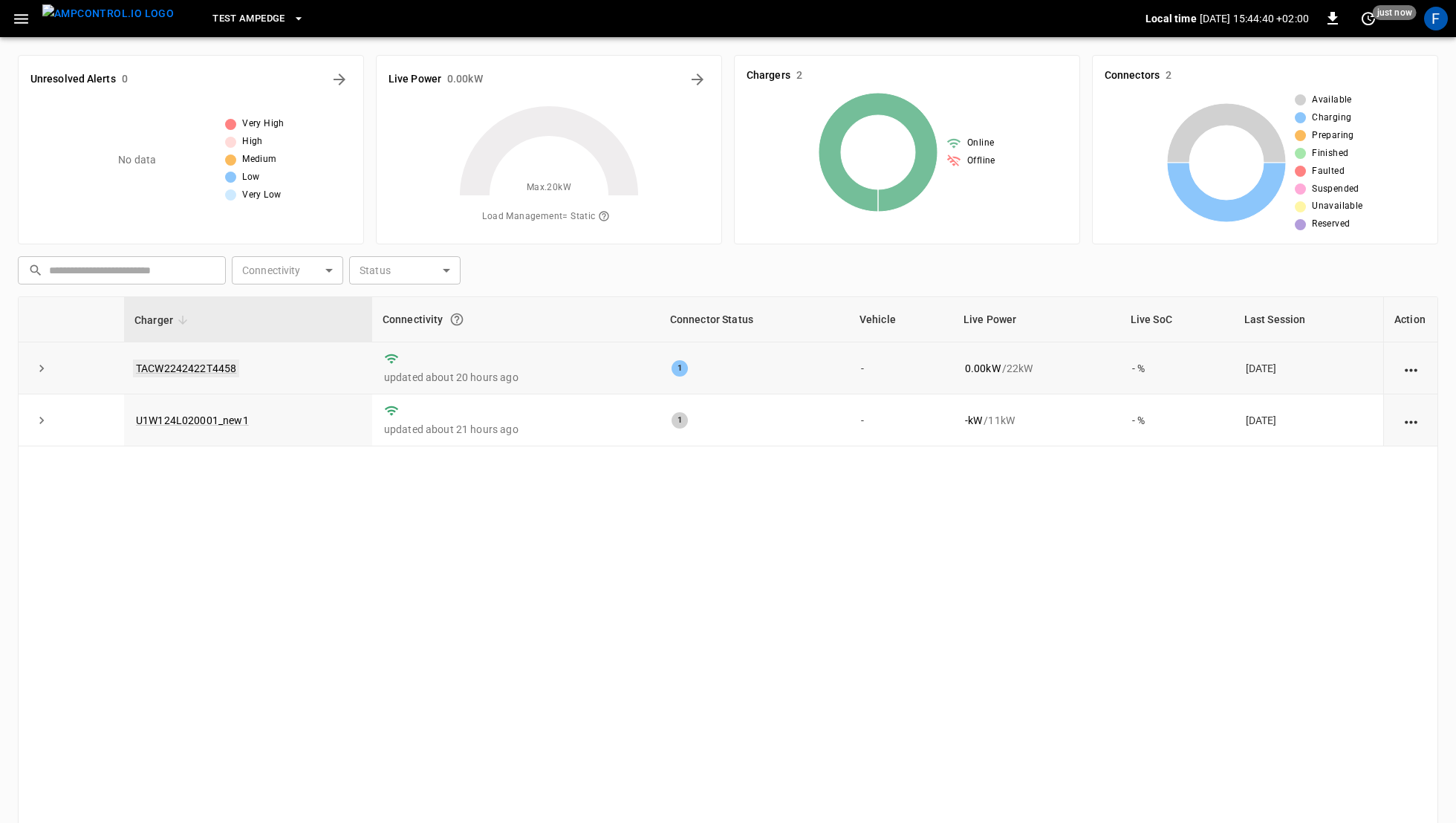
click at [217, 370] on link "TACW2242422T4458" at bounding box center [186, 368] width 106 height 18
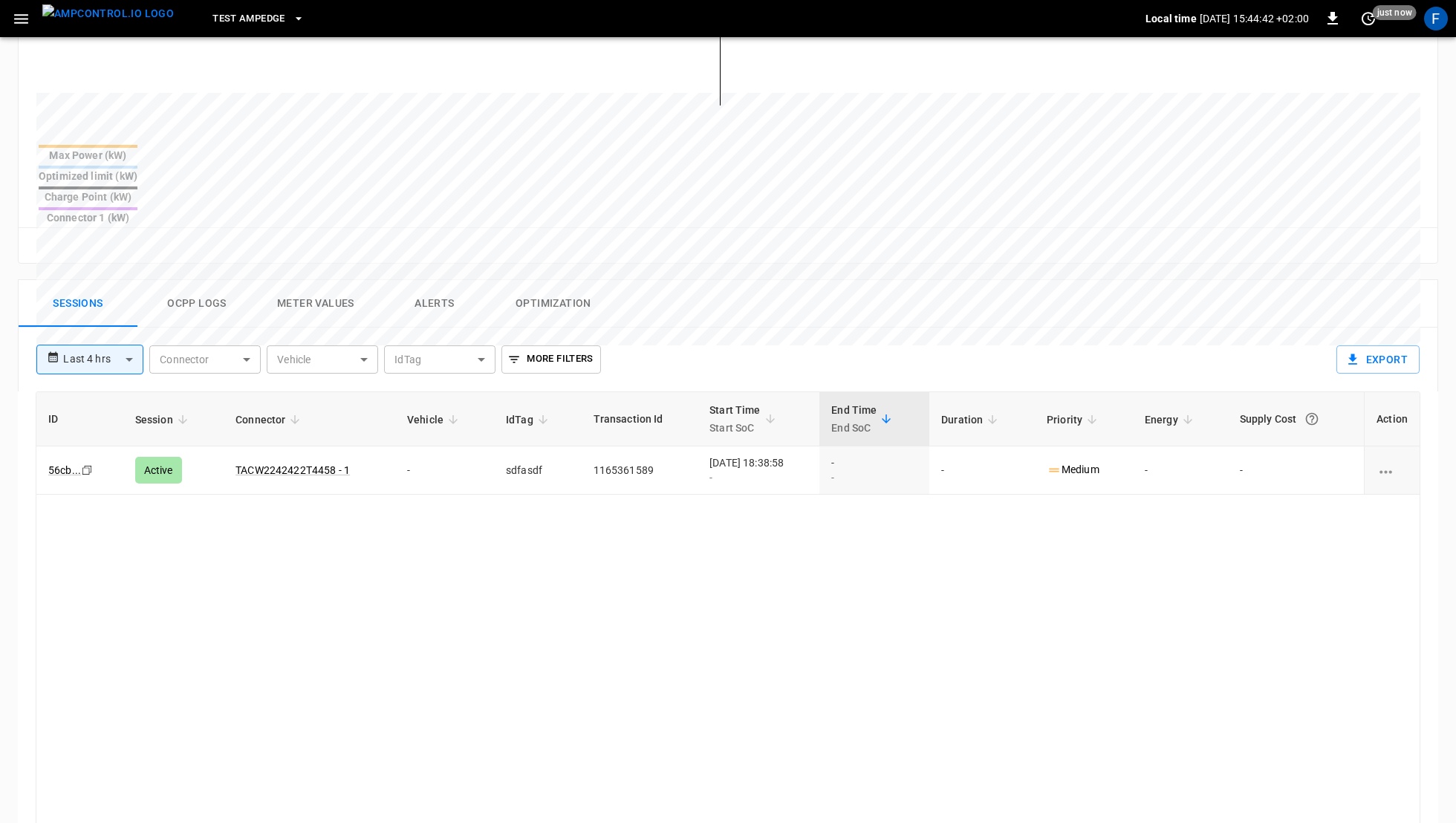
scroll to position [542, 0]
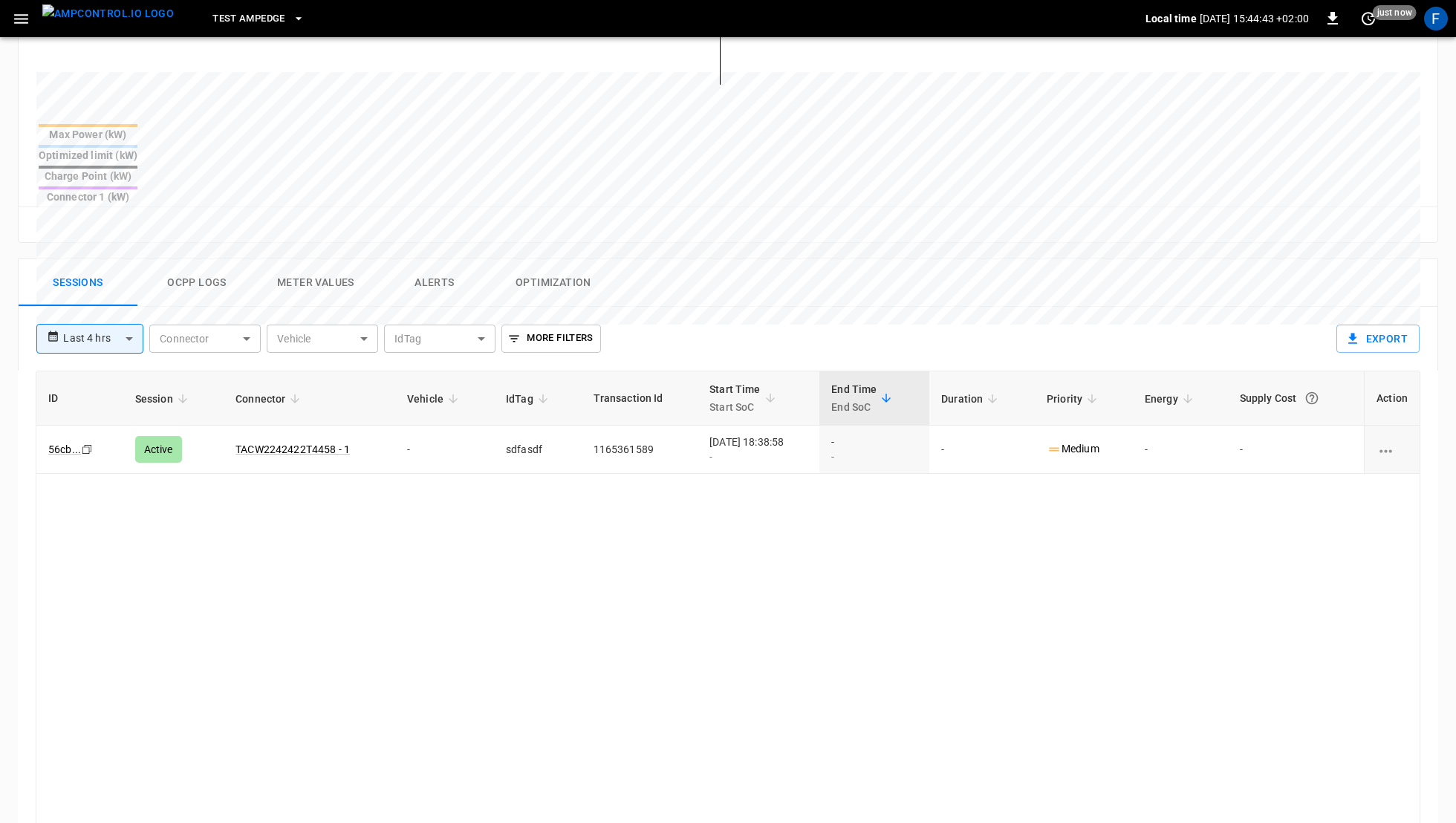
click at [206, 259] on button "Ocpp logs" at bounding box center [197, 283] width 119 height 47
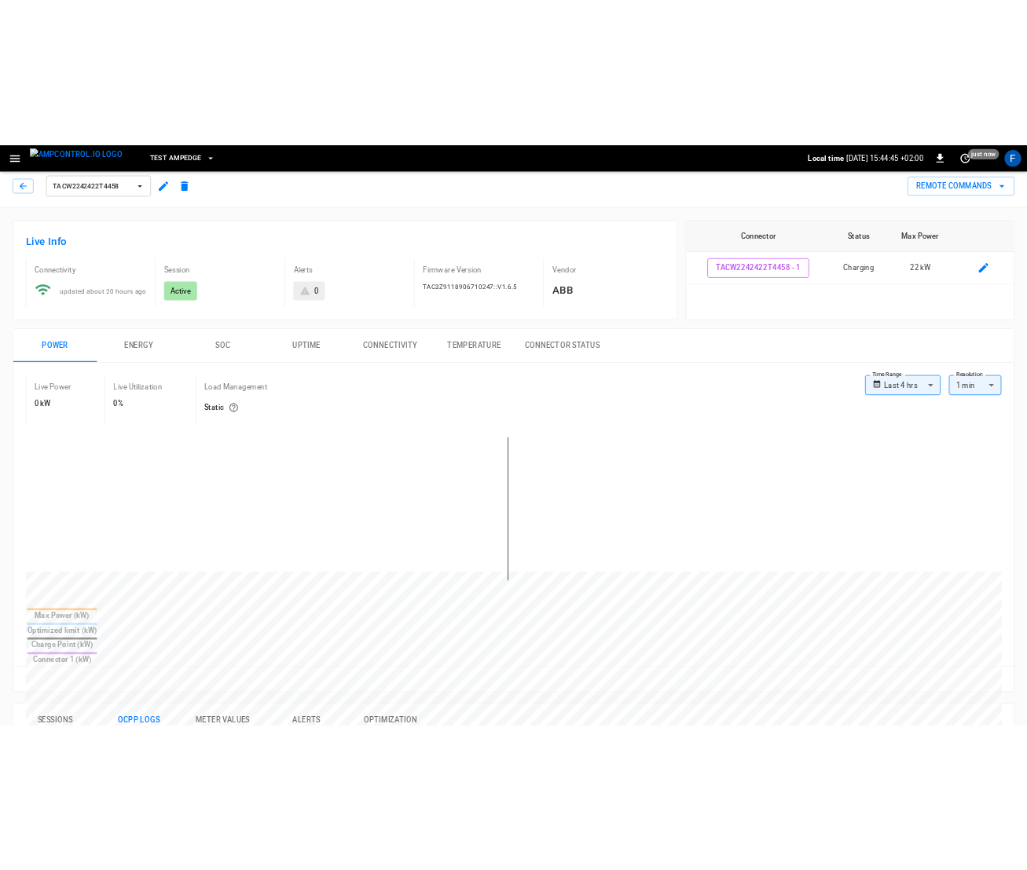
scroll to position [0, 0]
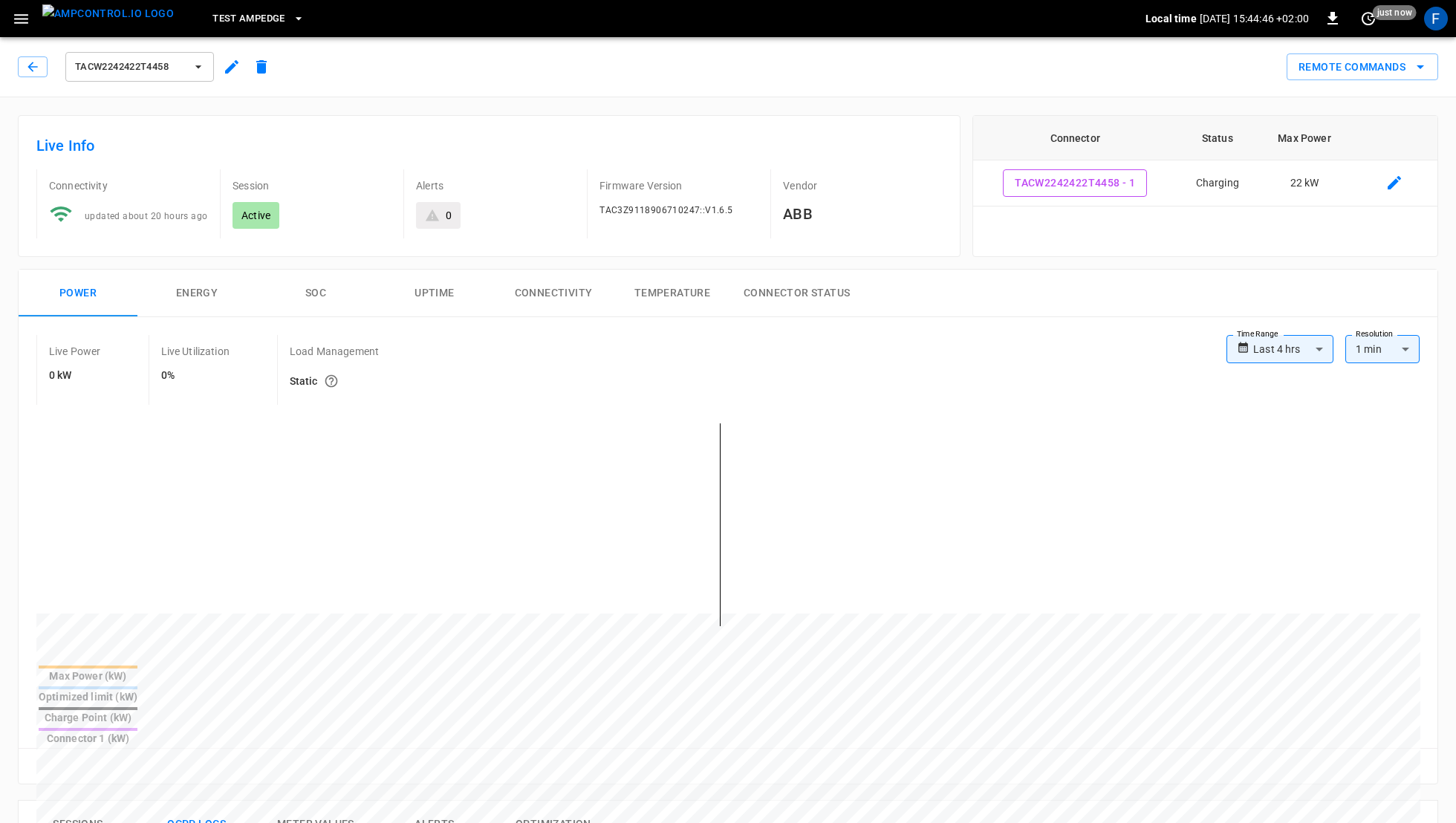
click at [1283, 349] on body "**********" at bounding box center [728, 779] width 1456 height 1560
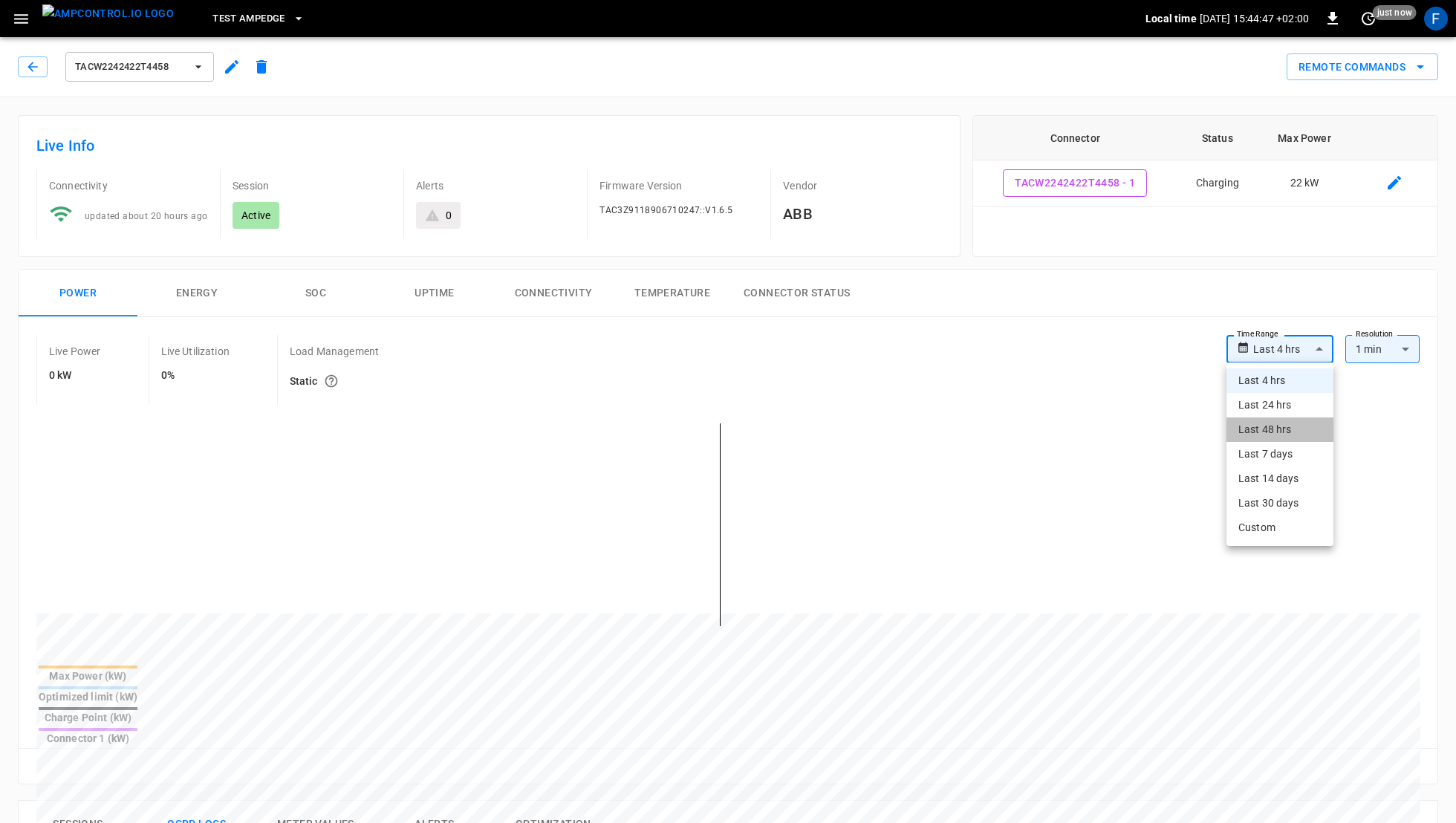
click at [1279, 428] on li "Last 48 hrs" at bounding box center [1280, 429] width 107 height 25
type input "**********"
click at [1255, 344] on body "**********" at bounding box center [728, 779] width 1456 height 1560
click at [1240, 474] on li "Last 14 days" at bounding box center [1276, 479] width 113 height 25
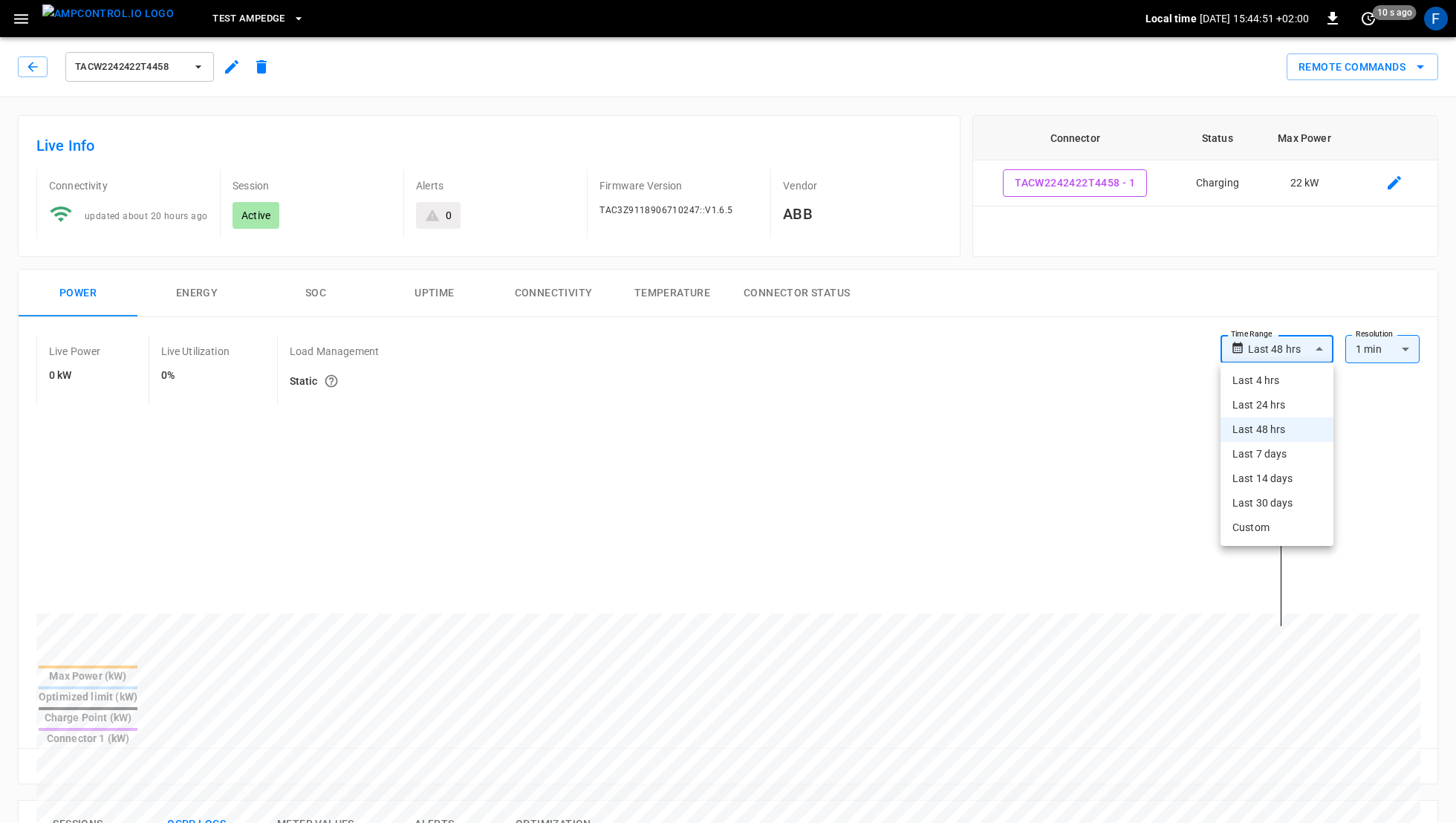
type input "**********"
type input "***"
type input "**********"
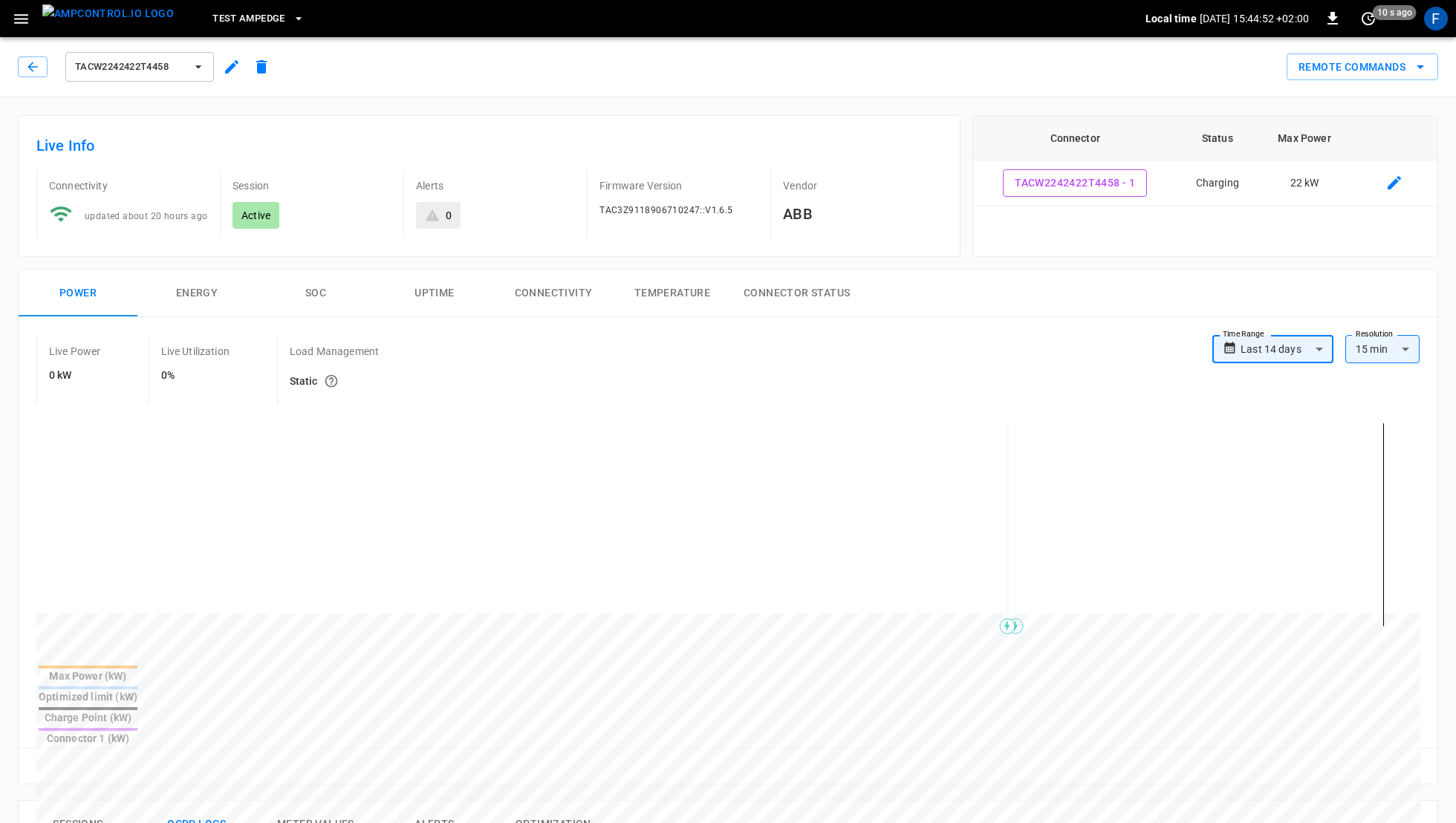
click at [816, 380] on div "Live Power 0 kW Live Utilization 0% Load Management Static" at bounding box center [623, 370] width 1176 height 70
click at [85, 19] on img "menu" at bounding box center [108, 14] width 132 height 19
